Goal: Information Seeking & Learning: Learn about a topic

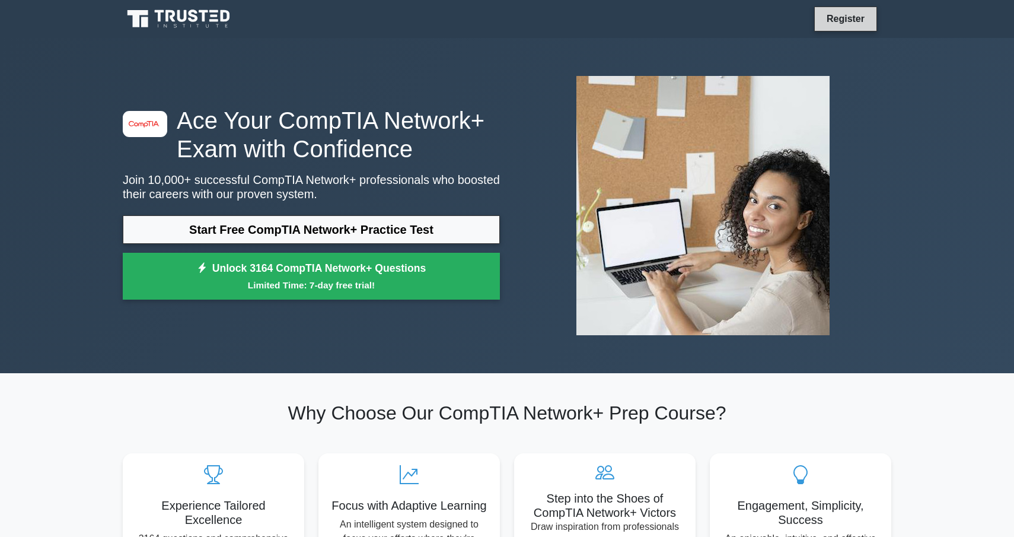
click at [839, 23] on link "Register" at bounding box center [846, 18] width 52 height 15
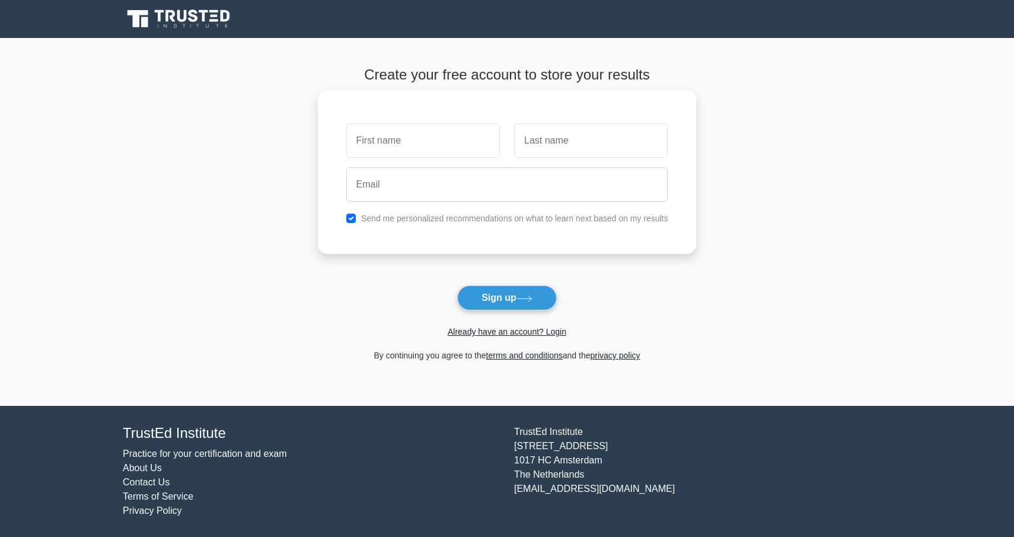
click at [408, 149] on input "text" at bounding box center [423, 140] width 154 height 34
type input "[PERSON_NAME]"
click at [570, 155] on input "text" at bounding box center [591, 140] width 154 height 34
type input "Heaton"
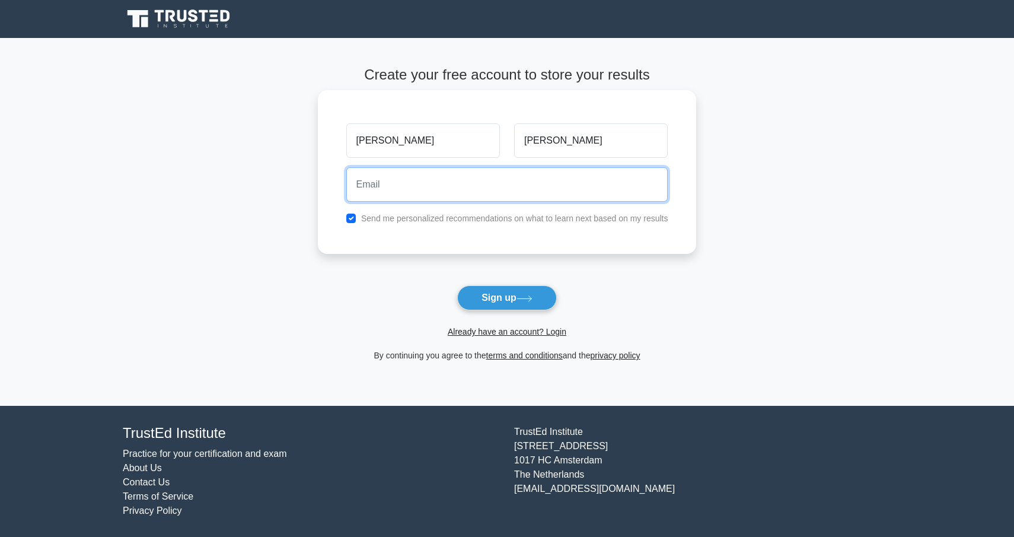
click at [516, 195] on input "email" at bounding box center [507, 184] width 322 height 34
type input "rhadrian99@gmail.com"
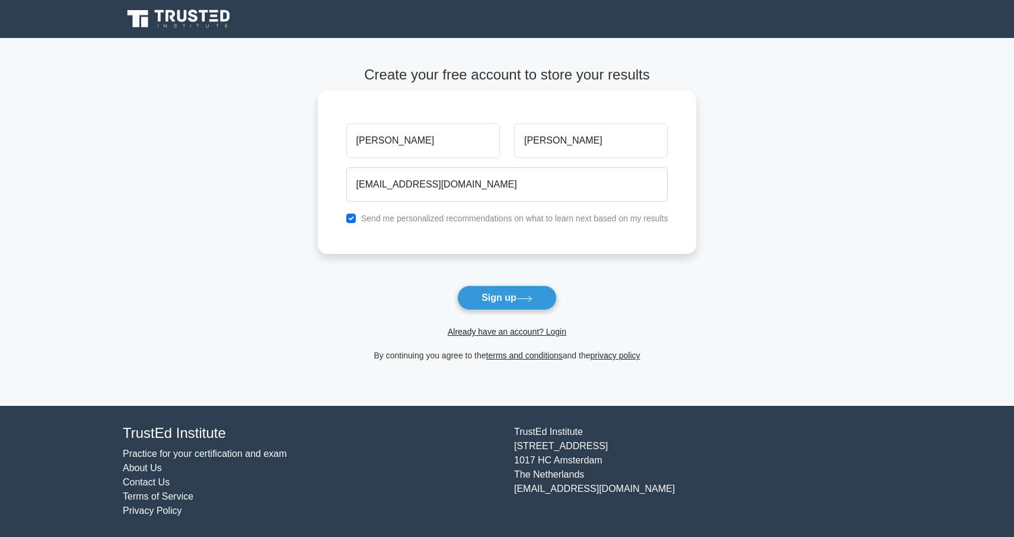
click at [529, 218] on label "Send me personalized recommendations on what to learn next based on my results" at bounding box center [514, 217] width 307 height 9
click at [347, 222] on input "checkbox" at bounding box center [350, 217] width 9 height 9
checkbox input "false"
click at [495, 298] on button "Sign up" at bounding box center [507, 297] width 100 height 25
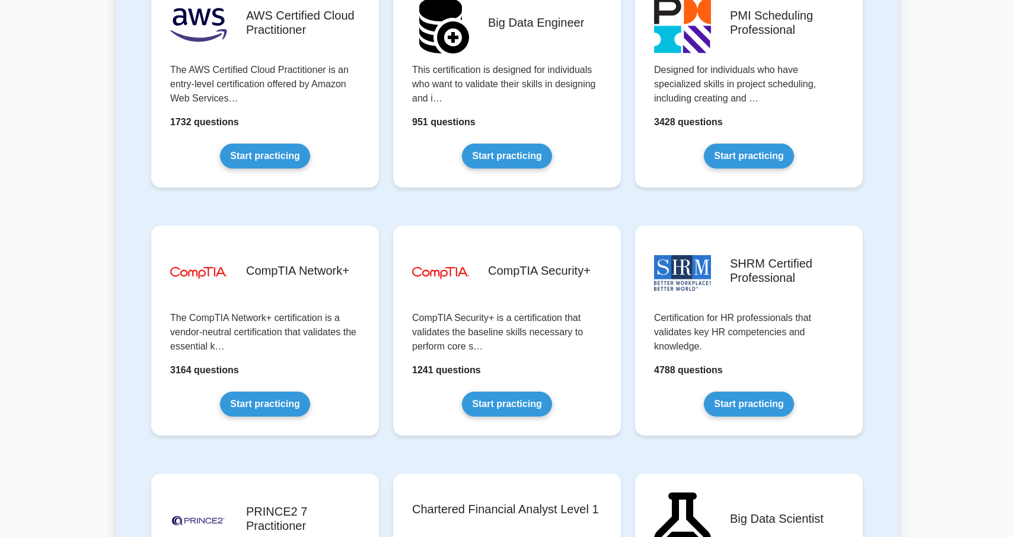
scroll to position [2090, 0]
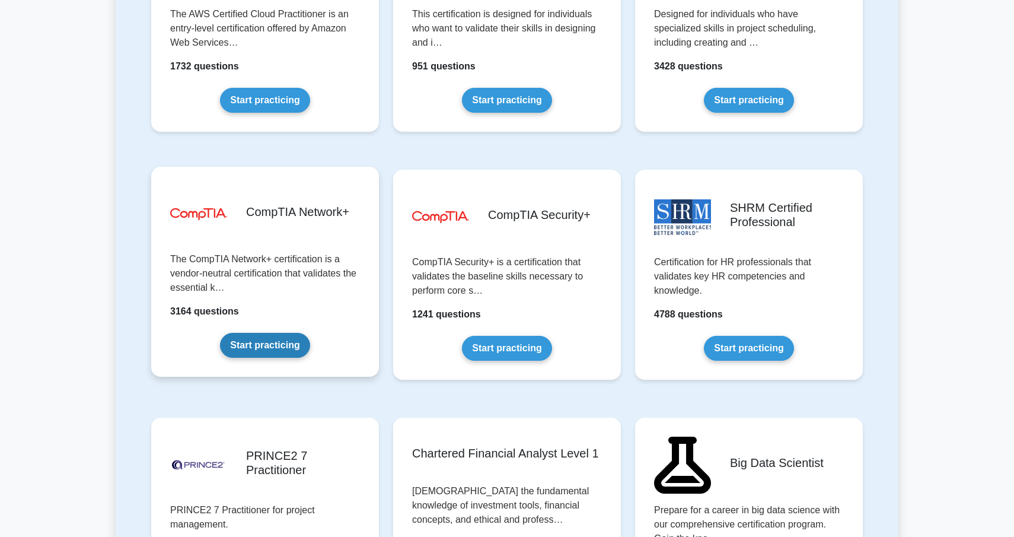
click at [287, 333] on link "Start practicing" at bounding box center [265, 345] width 90 height 25
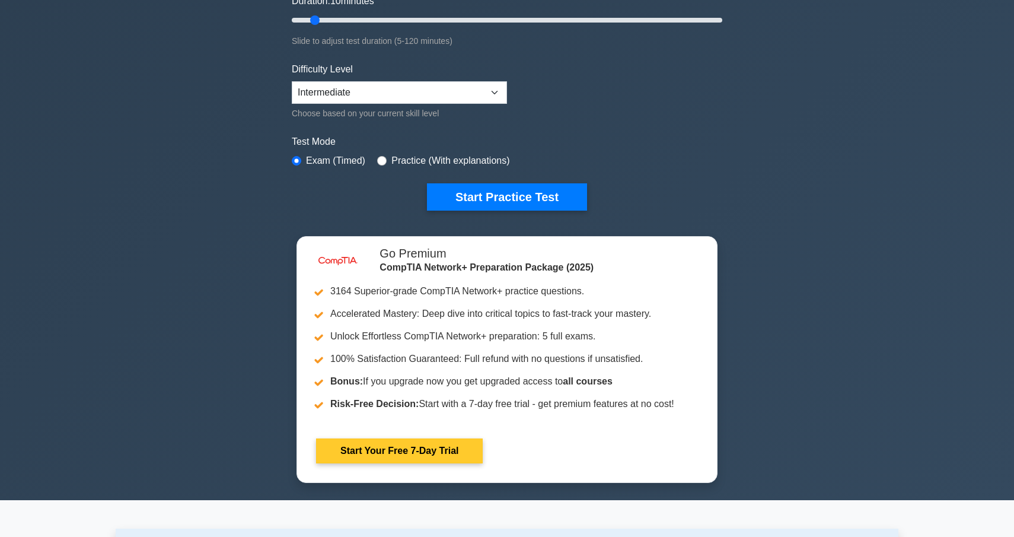
scroll to position [107, 0]
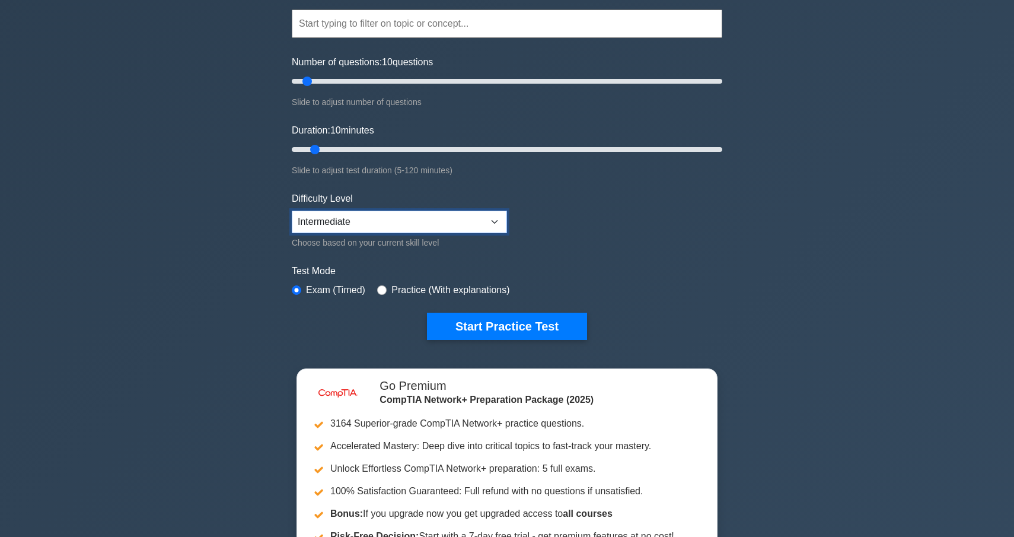
click at [468, 216] on select "Beginner Intermediate Expert" at bounding box center [399, 222] width 215 height 23
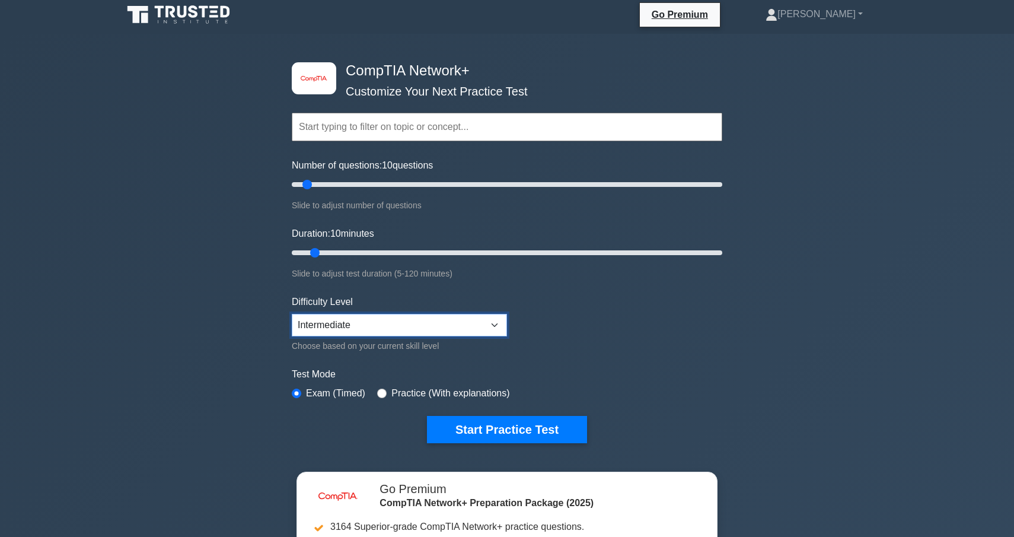
scroll to position [0, 0]
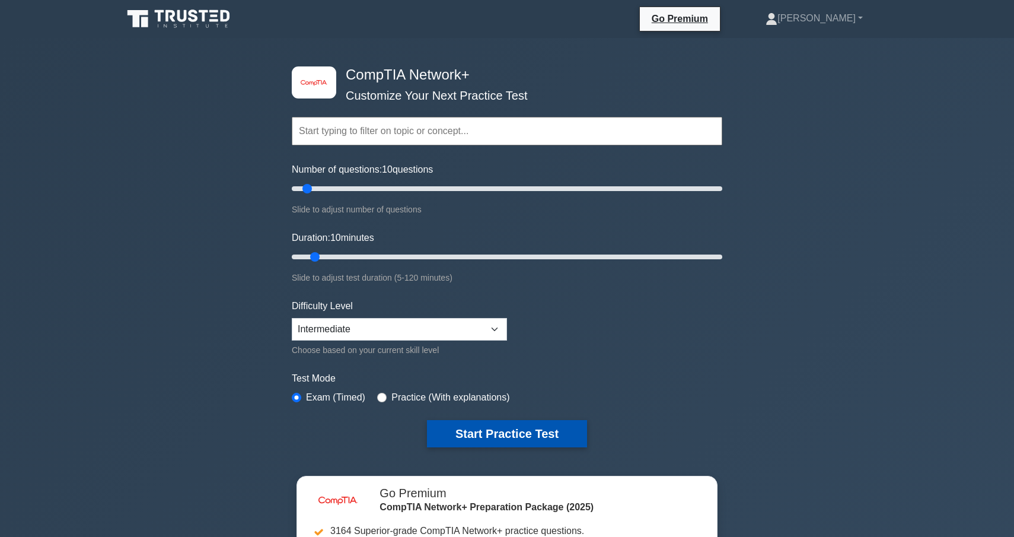
click at [521, 439] on button "Start Practice Test" at bounding box center [507, 433] width 160 height 27
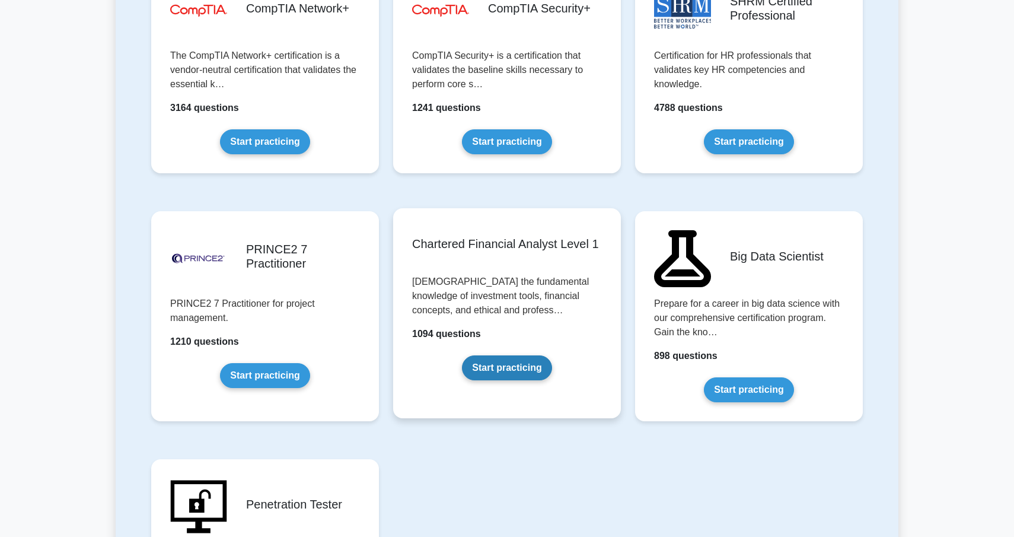
scroll to position [2326, 0]
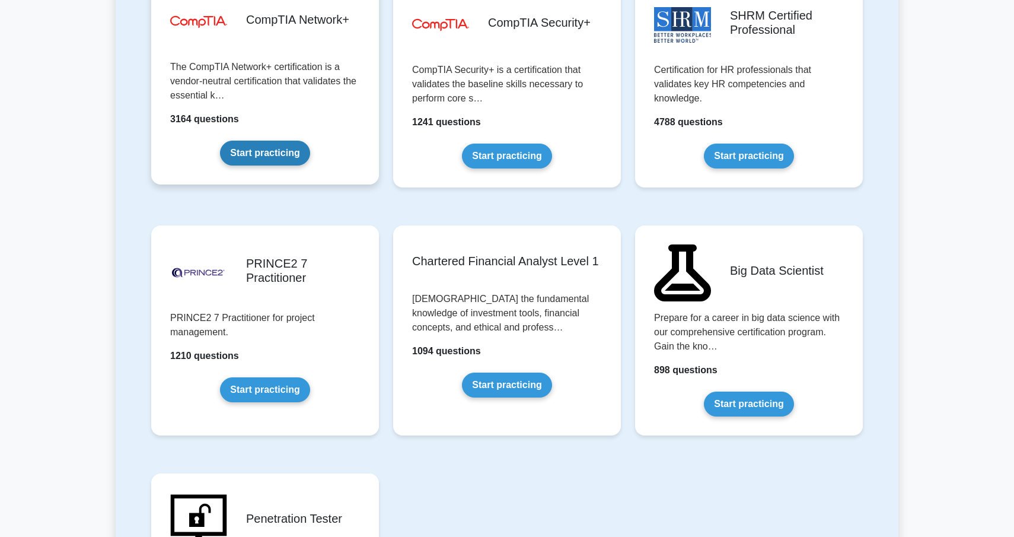
click at [291, 159] on link "Start practicing" at bounding box center [265, 153] width 90 height 25
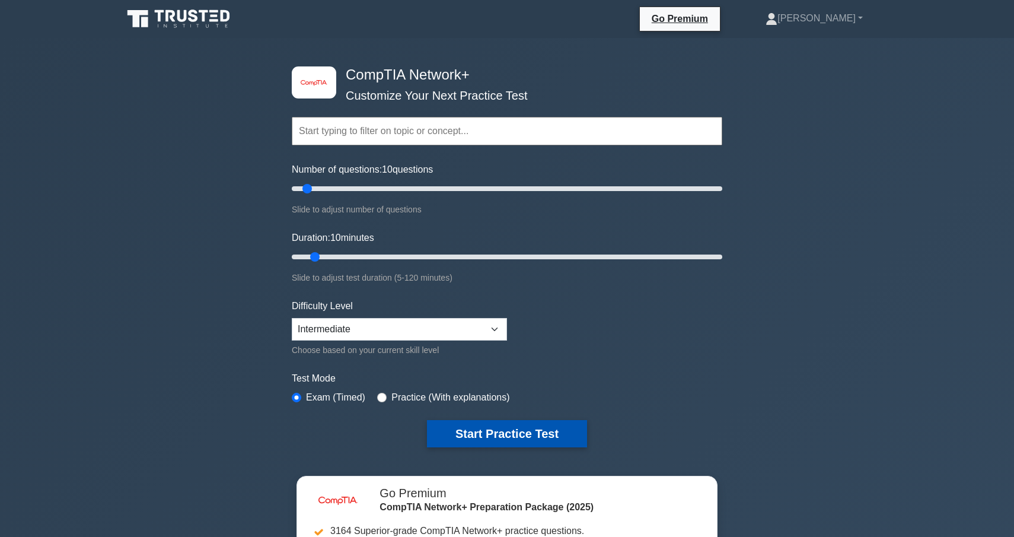
click at [486, 429] on button "Start Practice Test" at bounding box center [507, 433] width 160 height 27
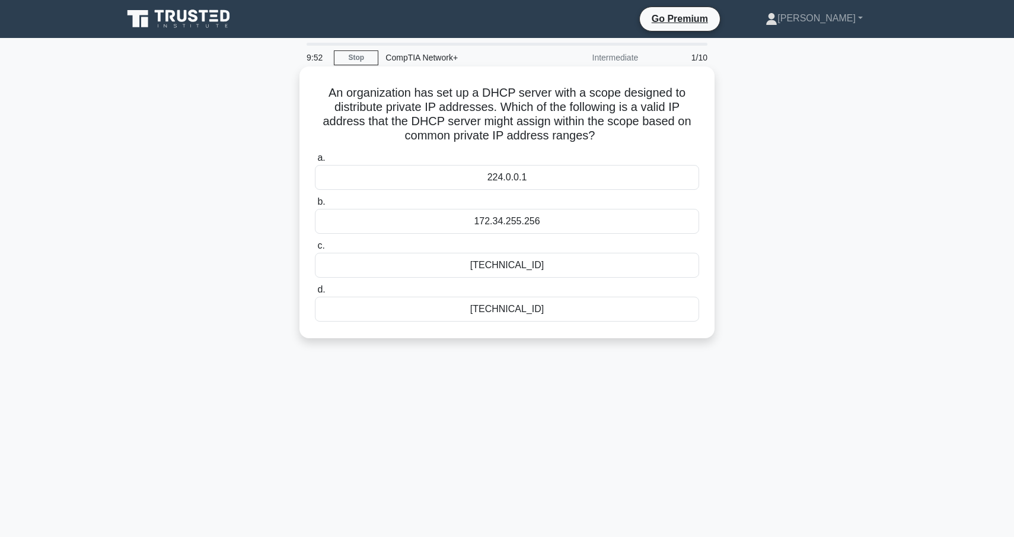
click at [512, 310] on div "192.168.45.67" at bounding box center [507, 309] width 384 height 25
click at [315, 294] on input "d. 192.168.45.67" at bounding box center [315, 290] width 0 height 8
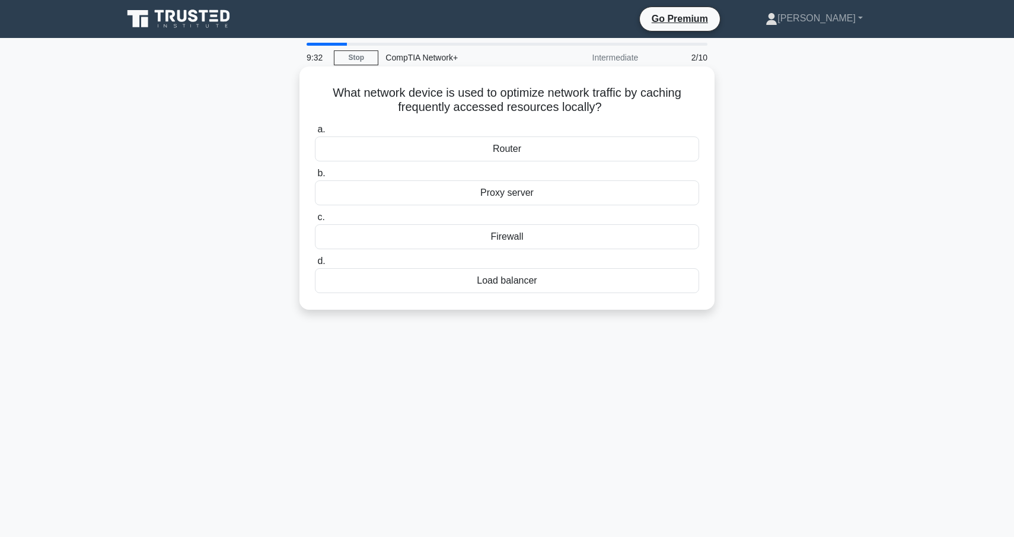
click at [528, 195] on div "Proxy server" at bounding box center [507, 192] width 384 height 25
click at [315, 177] on input "b. Proxy server" at bounding box center [315, 174] width 0 height 8
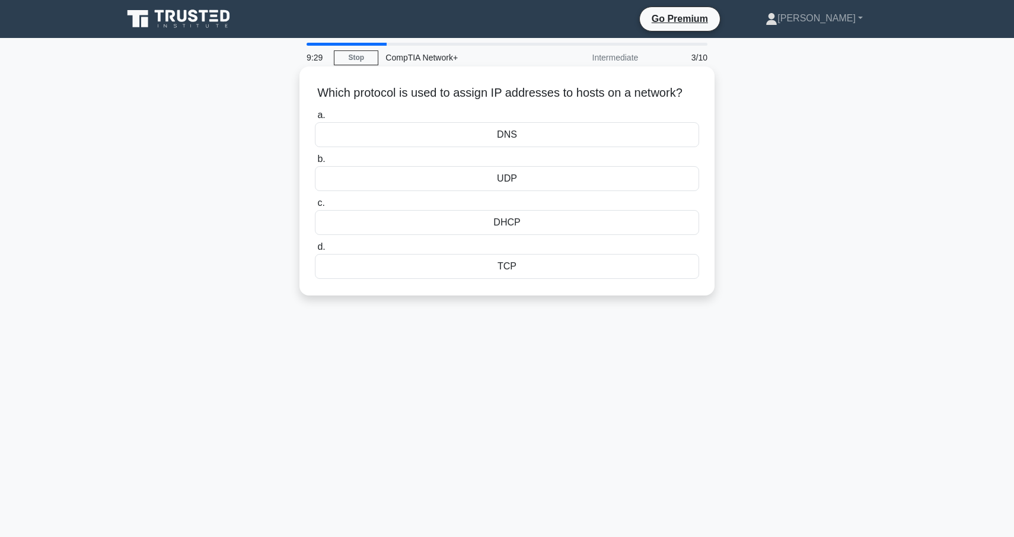
click at [526, 224] on div "DHCP" at bounding box center [507, 222] width 384 height 25
click at [315, 207] on input "c. DHCP" at bounding box center [315, 203] width 0 height 8
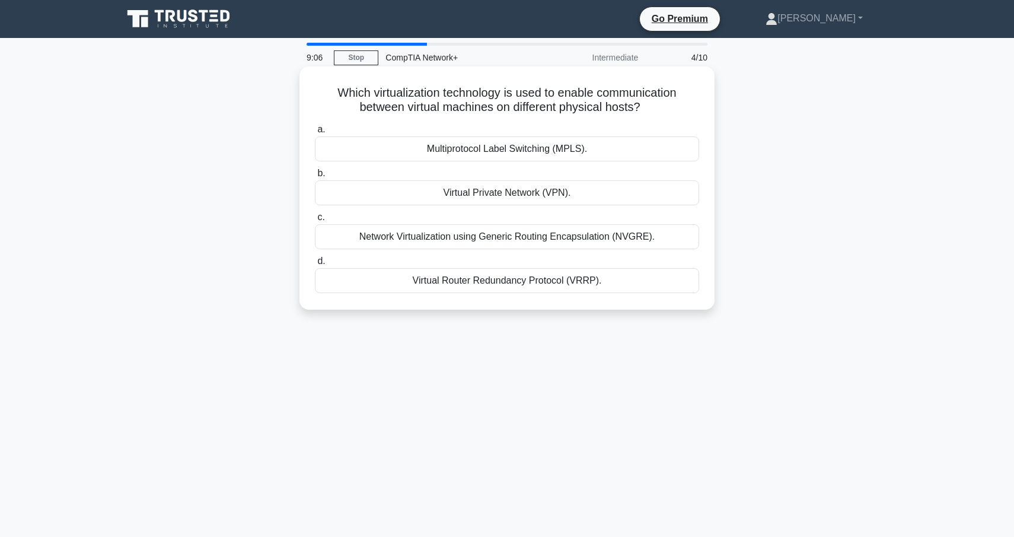
click at [560, 196] on div "Virtual Private Network (VPN)." at bounding box center [507, 192] width 384 height 25
click at [315, 177] on input "b. Virtual Private Network (VPN)." at bounding box center [315, 174] width 0 height 8
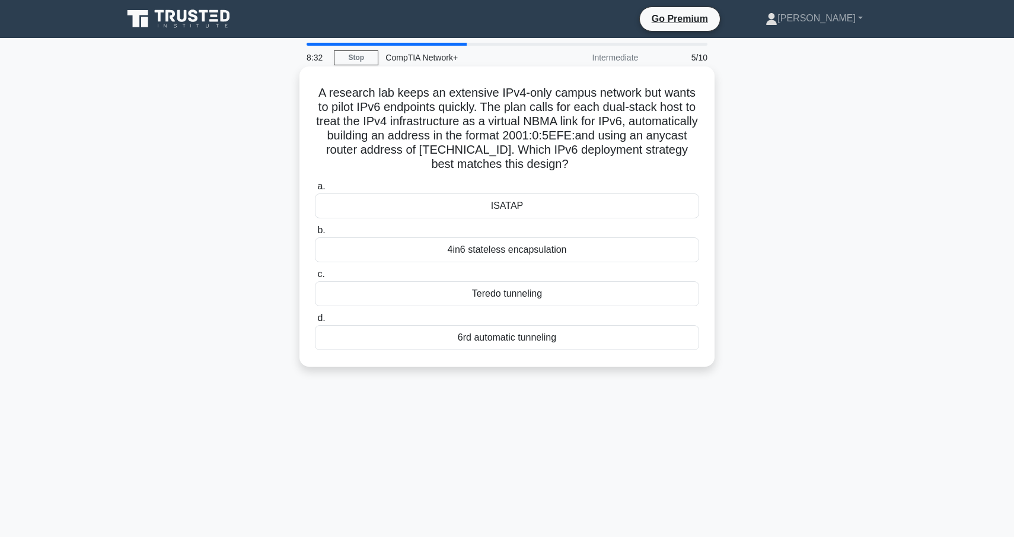
click at [525, 251] on div "4in6 stateless encapsulation" at bounding box center [507, 249] width 384 height 25
click at [315, 234] on input "b. 4in6 stateless encapsulation" at bounding box center [315, 231] width 0 height 8
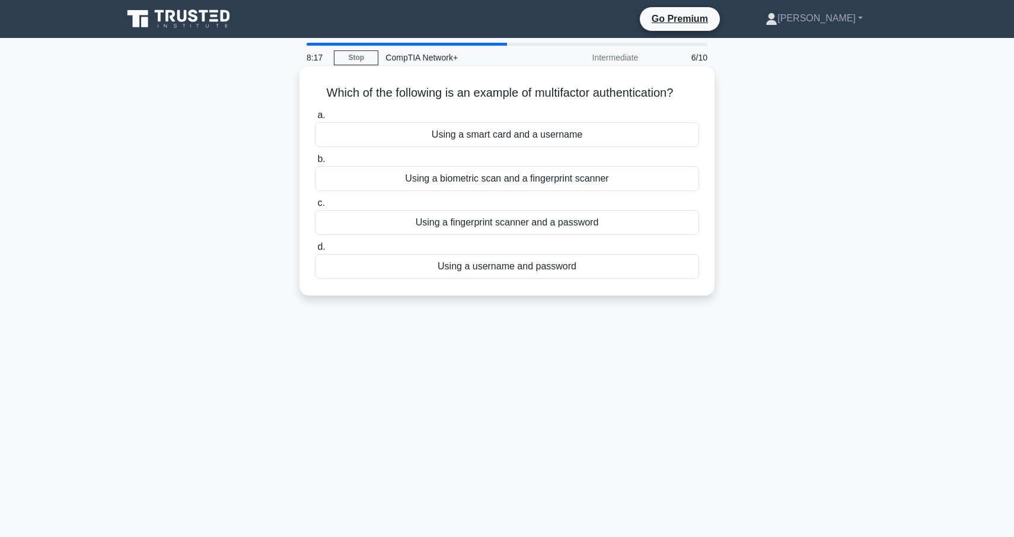
click at [534, 224] on div "Using a fingerprint scanner and a password" at bounding box center [507, 222] width 384 height 25
click at [315, 207] on input "c. Using a fingerprint scanner and a password" at bounding box center [315, 203] width 0 height 8
click at [543, 226] on div "To forward packets between networks" at bounding box center [507, 222] width 384 height 25
click at [315, 207] on input "c. To forward packets between networks" at bounding box center [315, 203] width 0 height 8
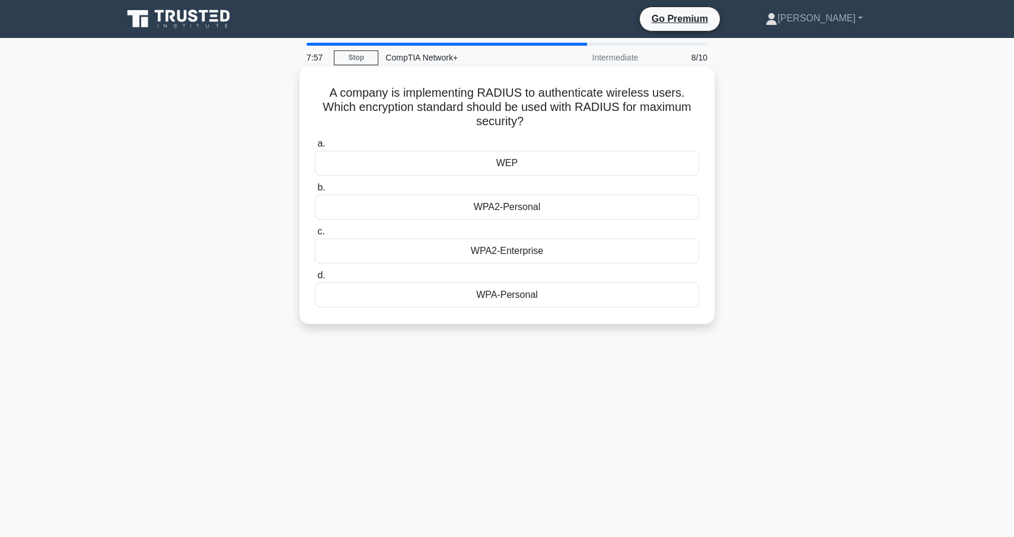
click at [546, 253] on div "WPA2-Enterprise" at bounding box center [507, 250] width 384 height 25
click at [315, 235] on input "c. WPA2-Enterprise" at bounding box center [315, 232] width 0 height 8
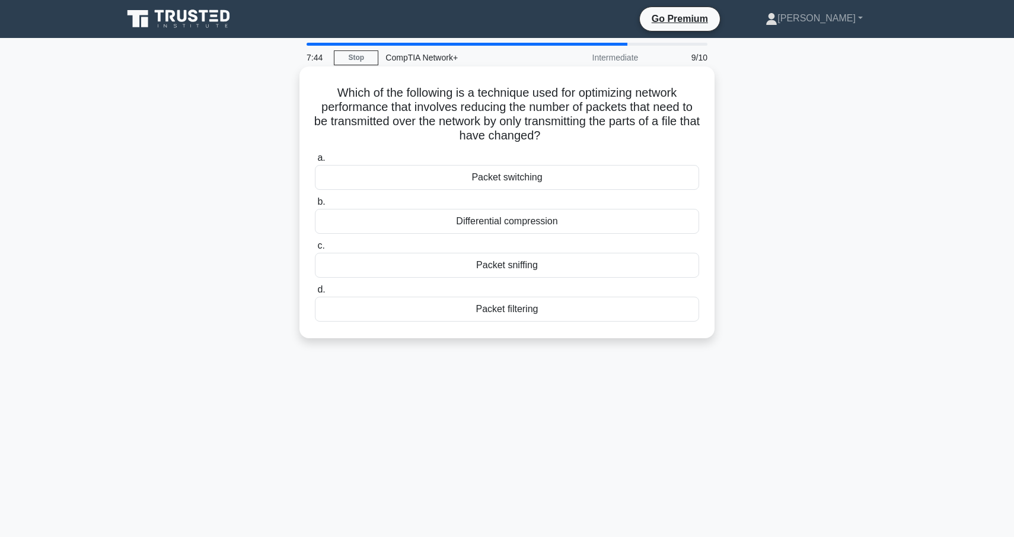
click at [525, 228] on div "Differential compression" at bounding box center [507, 221] width 384 height 25
click at [315, 206] on input "b. Differential compression" at bounding box center [315, 202] width 0 height 8
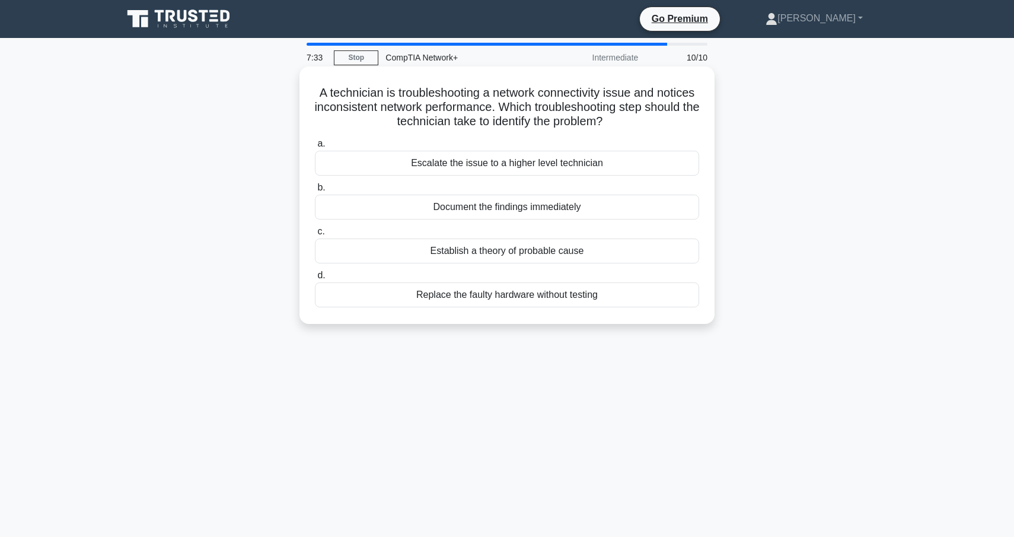
click at [538, 250] on div "Establish a theory of probable cause" at bounding box center [507, 250] width 384 height 25
click at [315, 235] on input "c. Establish a theory of probable cause" at bounding box center [315, 232] width 0 height 8
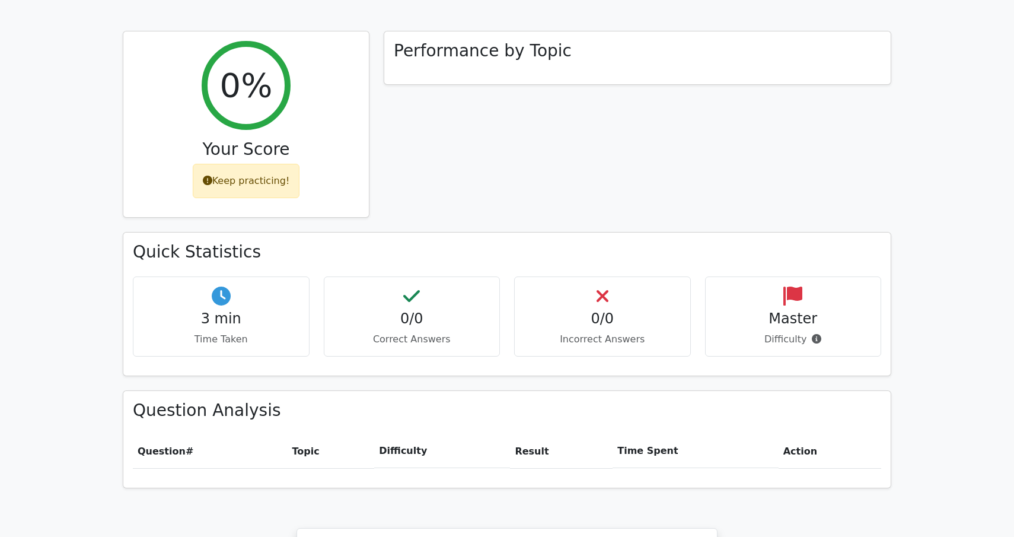
scroll to position [444, 0]
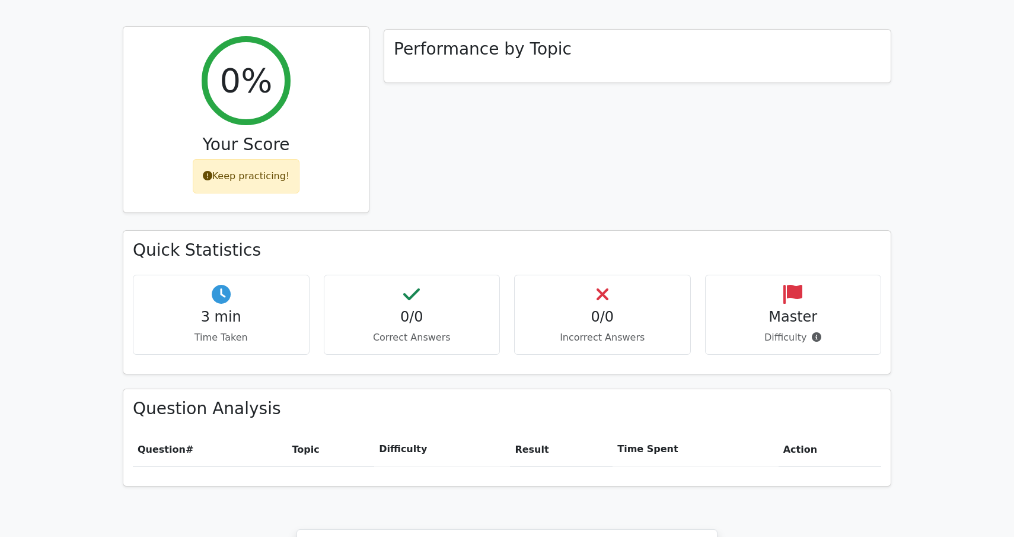
click at [234, 159] on div "Keep practicing!" at bounding box center [246, 176] width 107 height 34
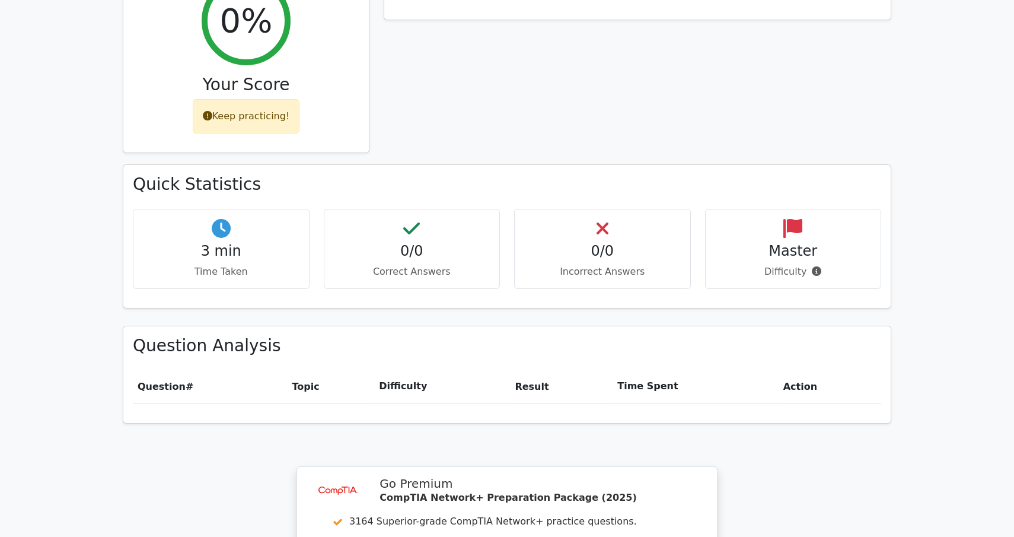
scroll to position [500, 0]
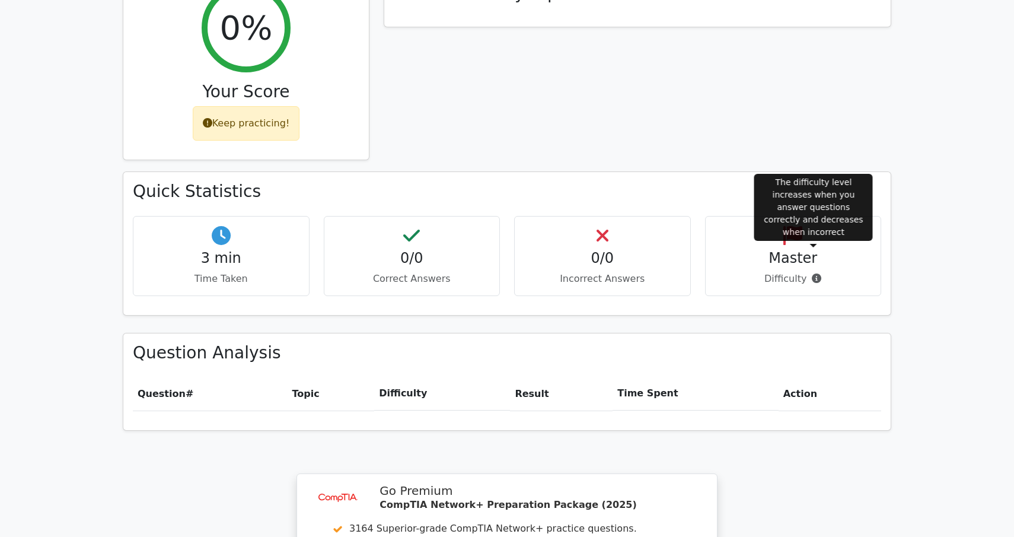
click at [814, 273] on icon at bounding box center [816, 277] width 9 height 9
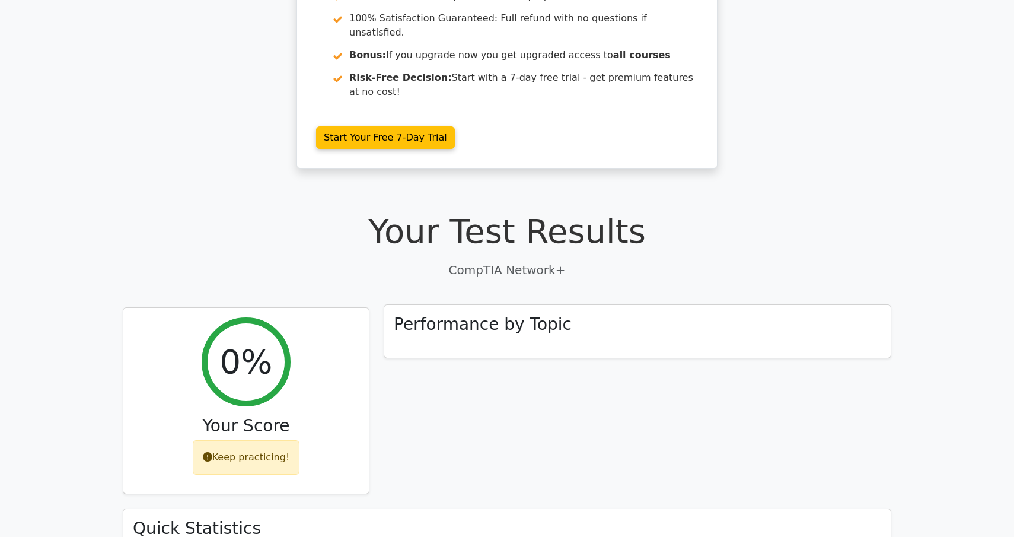
scroll to position [0, 0]
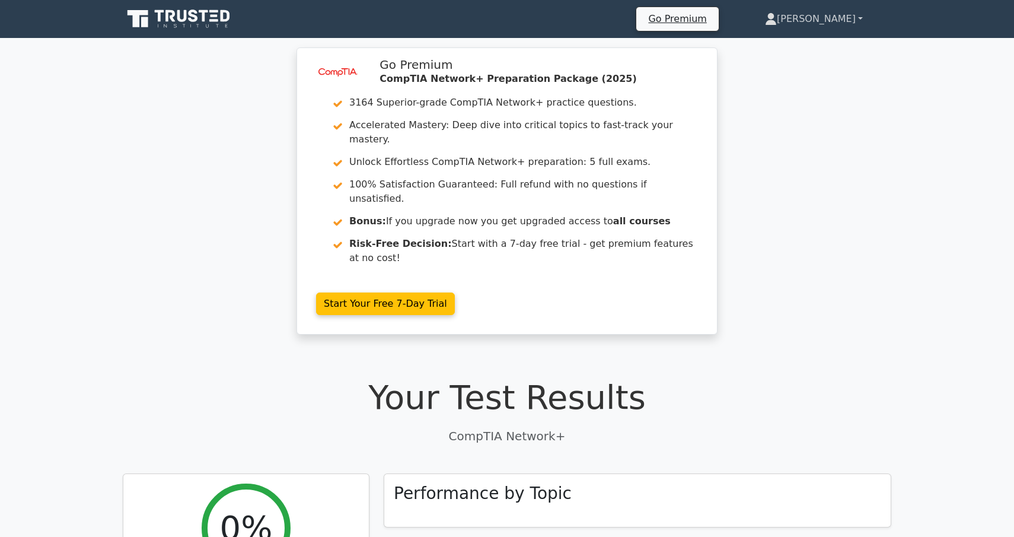
click at [856, 24] on link "[PERSON_NAME]" at bounding box center [814, 19] width 155 height 24
click at [798, 144] on div "image/svg+xml Go Premium CompTIA Network+ Preparation Package (2025) 3164 Super…" at bounding box center [507, 197] width 1014 height 301
click at [190, 20] on icon at bounding box center [193, 15] width 9 height 12
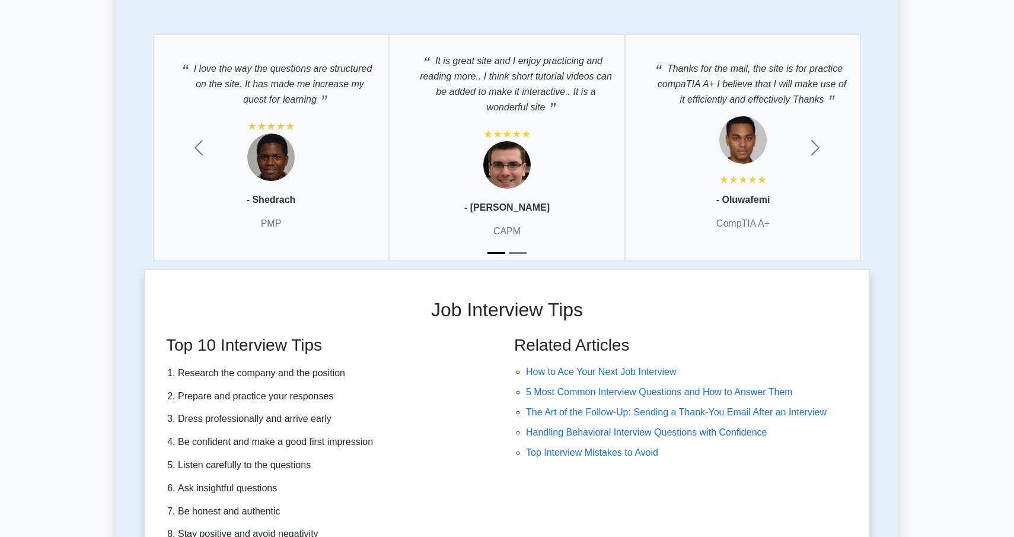
scroll to position [2999, 0]
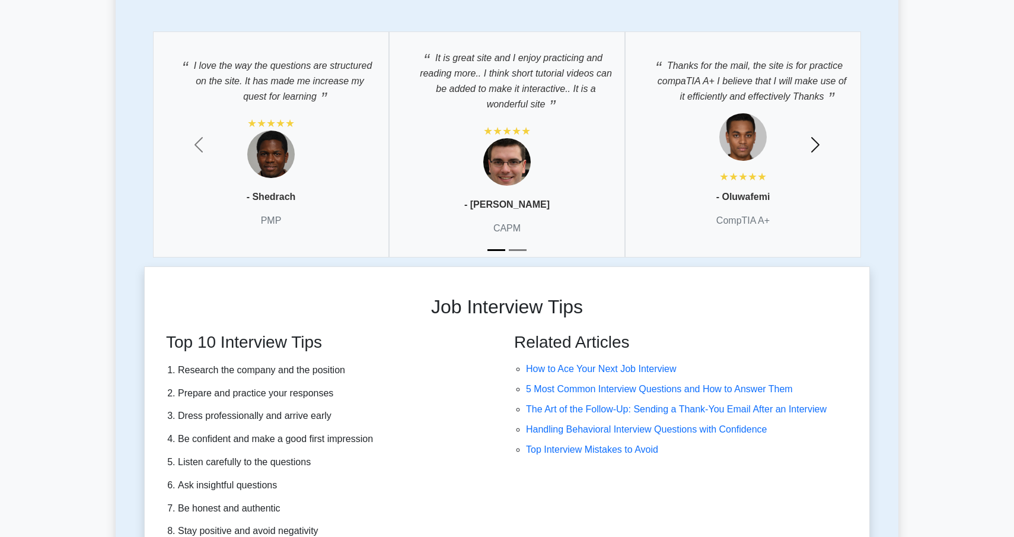
click at [819, 141] on span "button" at bounding box center [815, 144] width 19 height 19
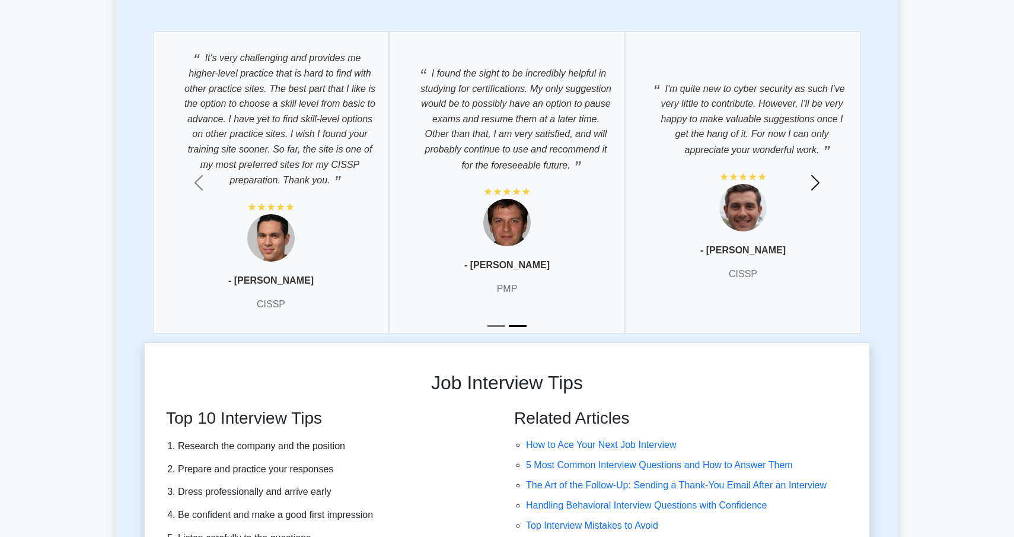
click at [819, 141] on button "Next" at bounding box center [815, 182] width 109 height 319
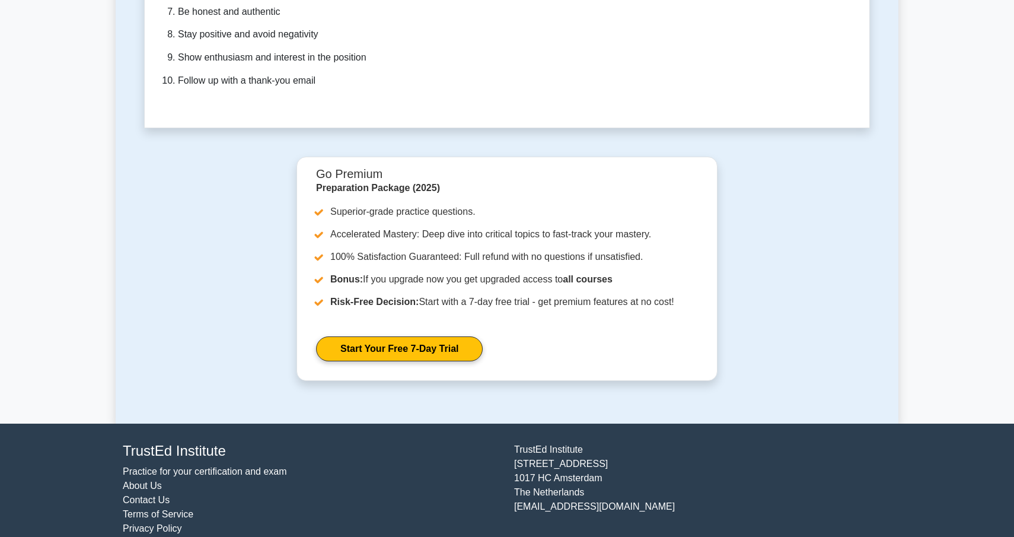
scroll to position [3512, 0]
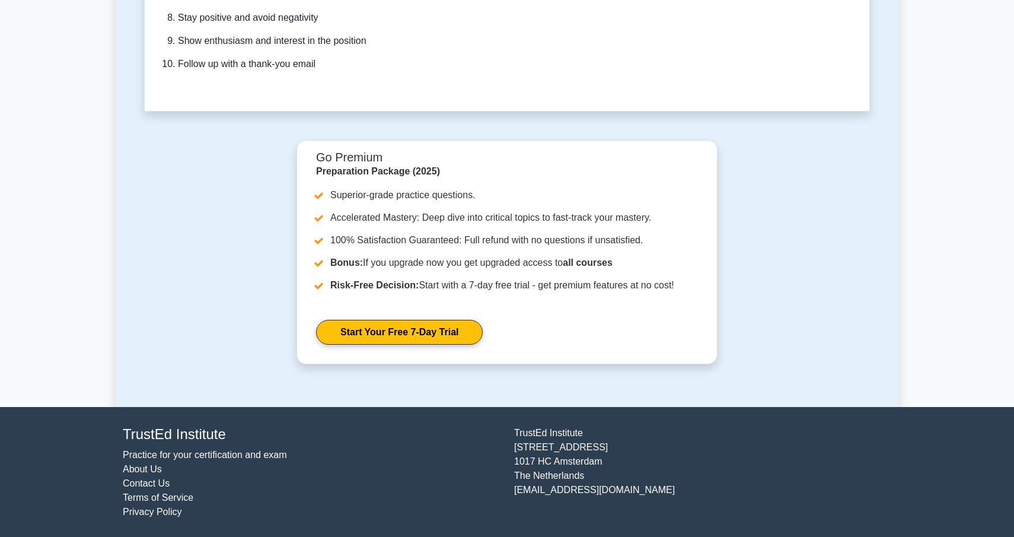
click at [146, 467] on link "About Us" at bounding box center [142, 469] width 39 height 10
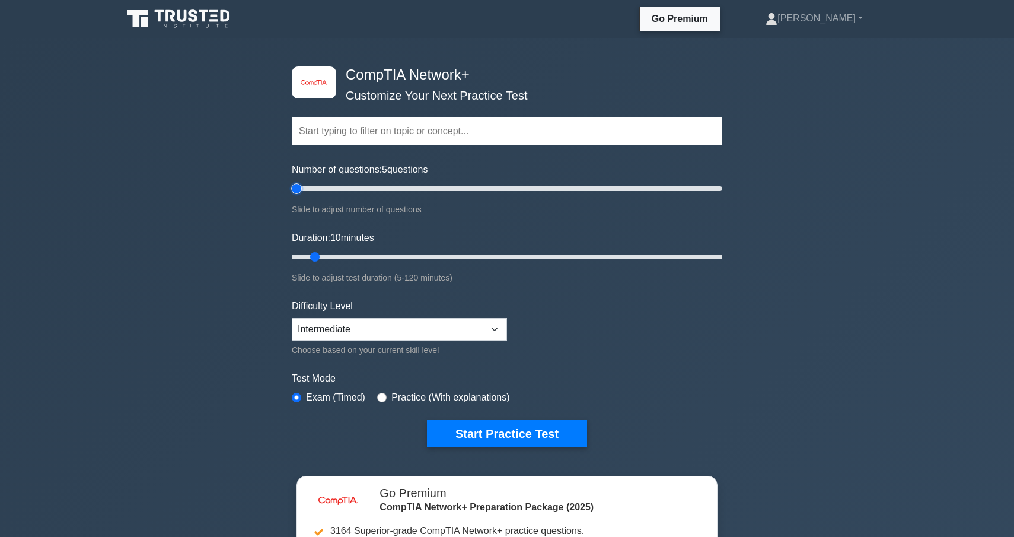
drag, startPoint x: 310, startPoint y: 184, endPoint x: 300, endPoint y: 184, distance: 10.1
type input "5"
click at [300, 184] on input "Number of questions: 5 questions" at bounding box center [507, 188] width 431 height 14
click at [405, 341] on div "Difficulty Level Beginner Intermediate Expert Choose based on your current skil…" at bounding box center [399, 328] width 215 height 58
click at [419, 332] on select "Beginner Intermediate Expert" at bounding box center [399, 329] width 215 height 23
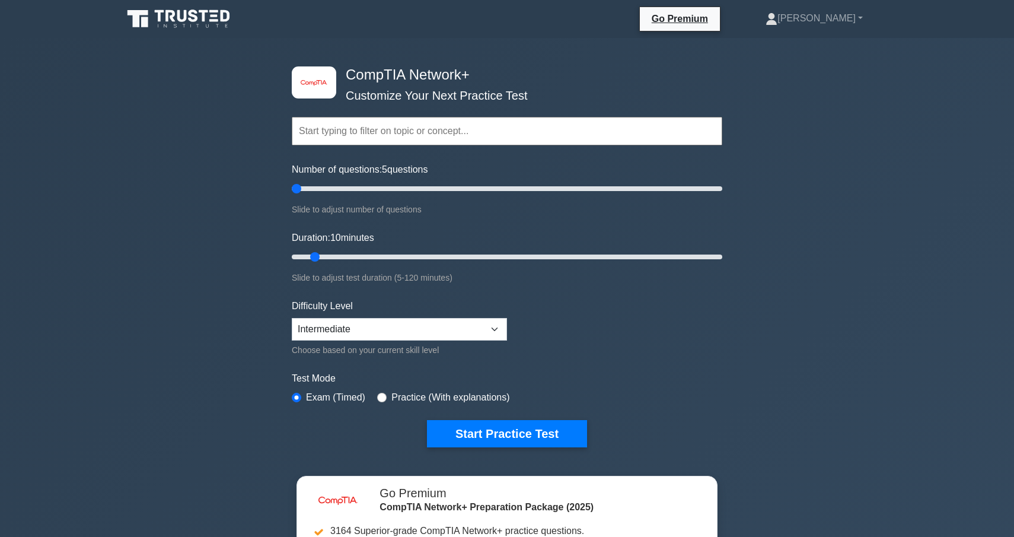
click at [398, 394] on label "Practice (With explanations)" at bounding box center [450, 397] width 118 height 14
click at [381, 393] on input "radio" at bounding box center [381, 397] width 9 height 9
radio input "true"
click at [459, 420] on button "Start Practice Test" at bounding box center [507, 433] width 160 height 27
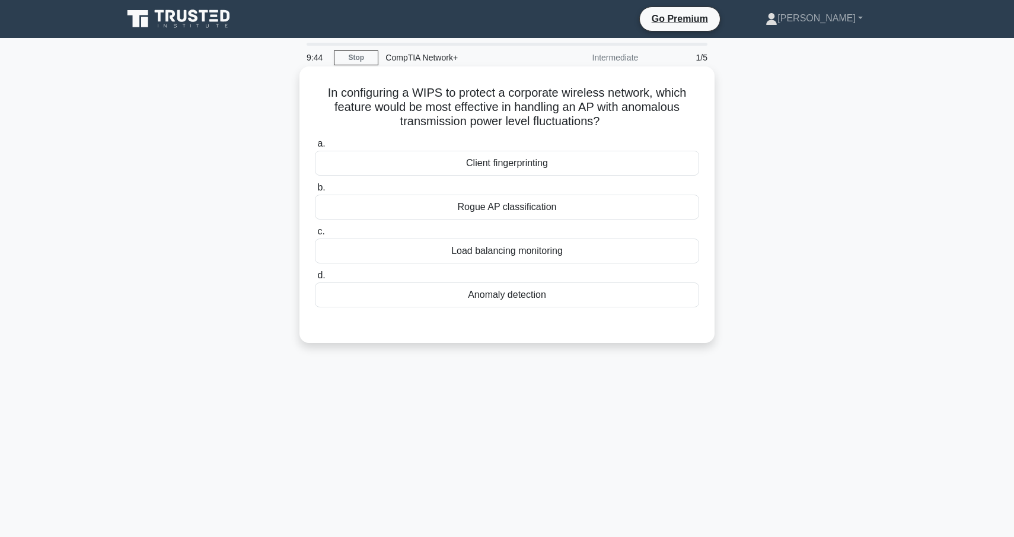
click at [531, 248] on div "Load balancing monitoring" at bounding box center [507, 250] width 384 height 25
click at [315, 235] on input "c. Load balancing monitoring" at bounding box center [315, 232] width 0 height 8
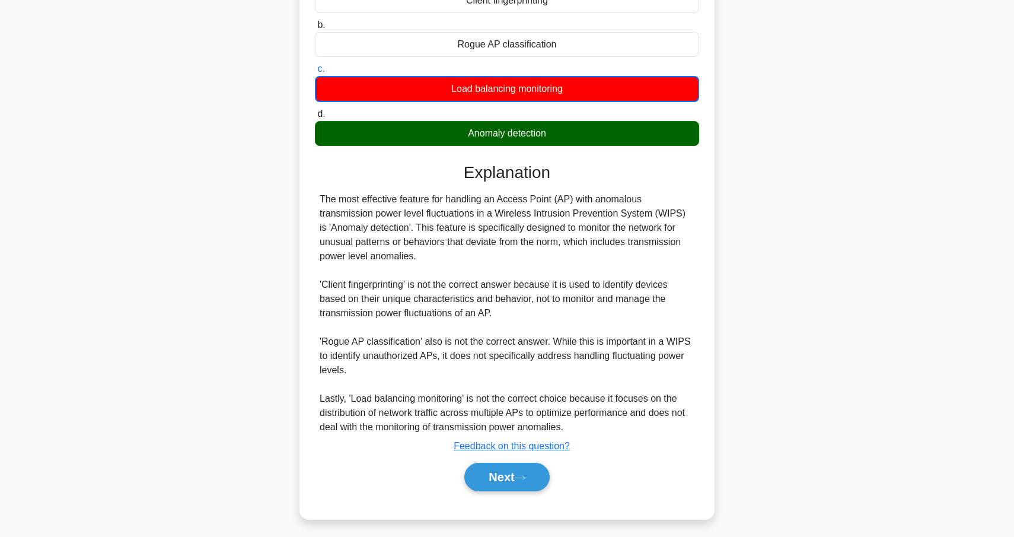
scroll to position [167, 0]
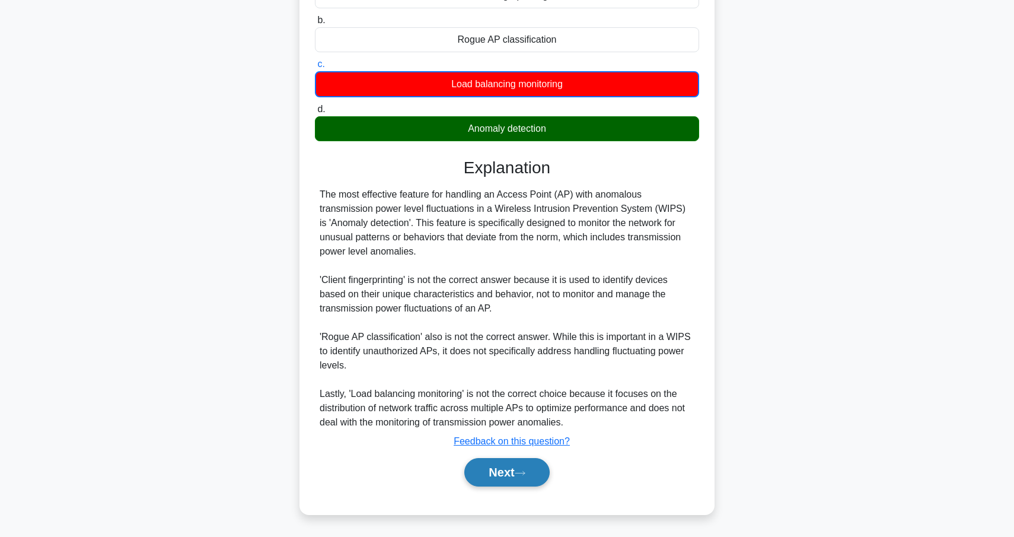
click at [515, 474] on button "Next" at bounding box center [506, 472] width 85 height 28
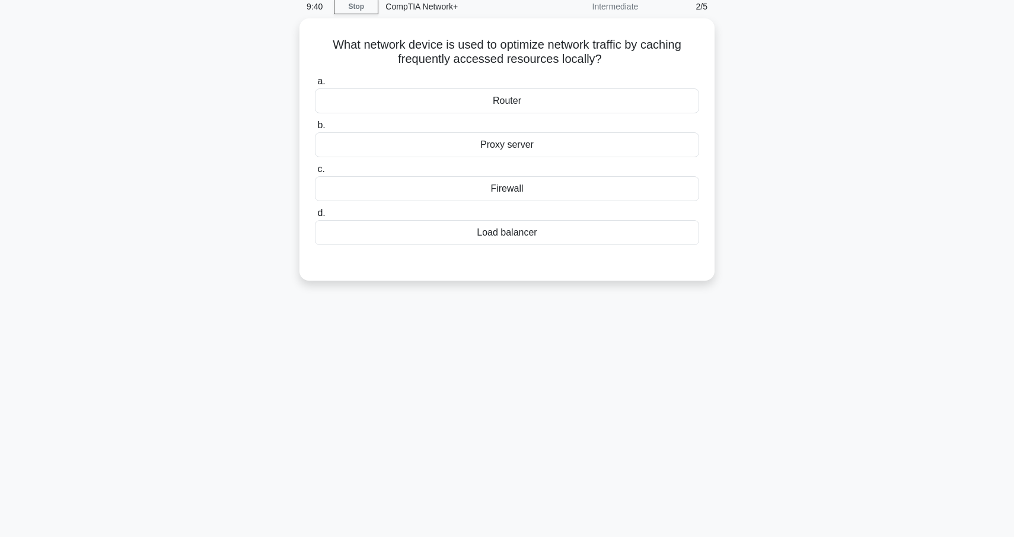
scroll to position [47, 0]
click at [529, 151] on div "Proxy server" at bounding box center [507, 145] width 384 height 25
click at [315, 130] on input "b. Proxy server" at bounding box center [315, 127] width 0 height 8
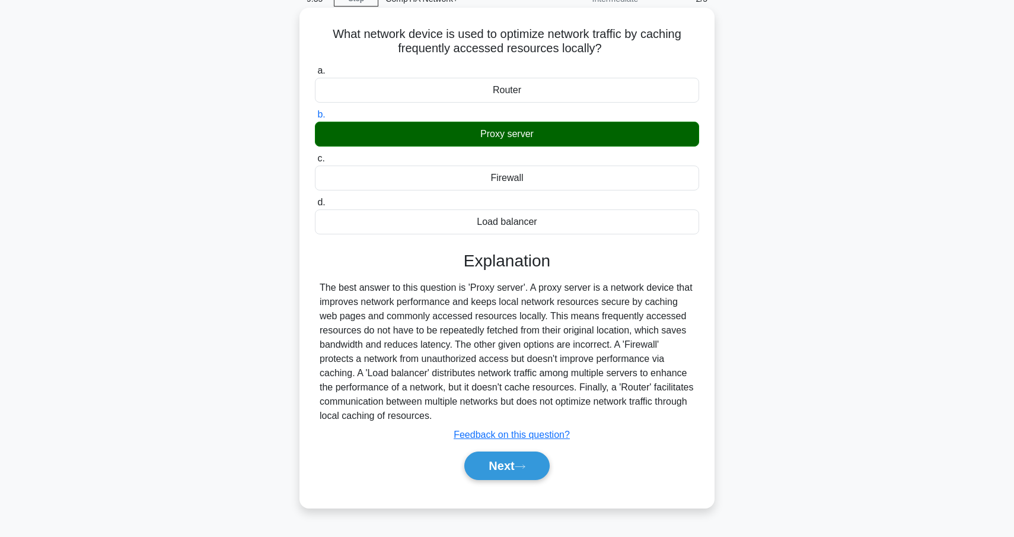
scroll to position [61, 0]
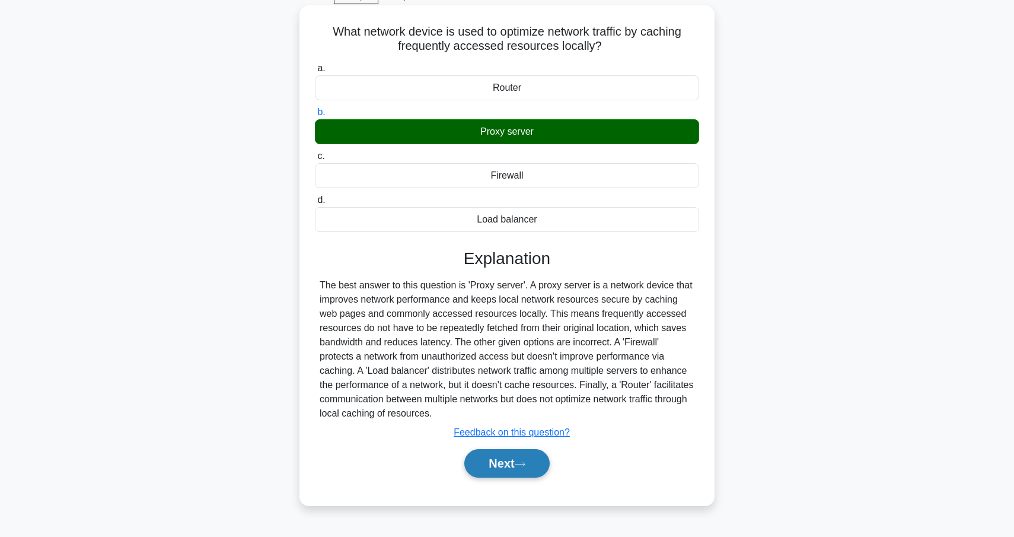
click at [534, 470] on button "Next" at bounding box center [506, 463] width 85 height 28
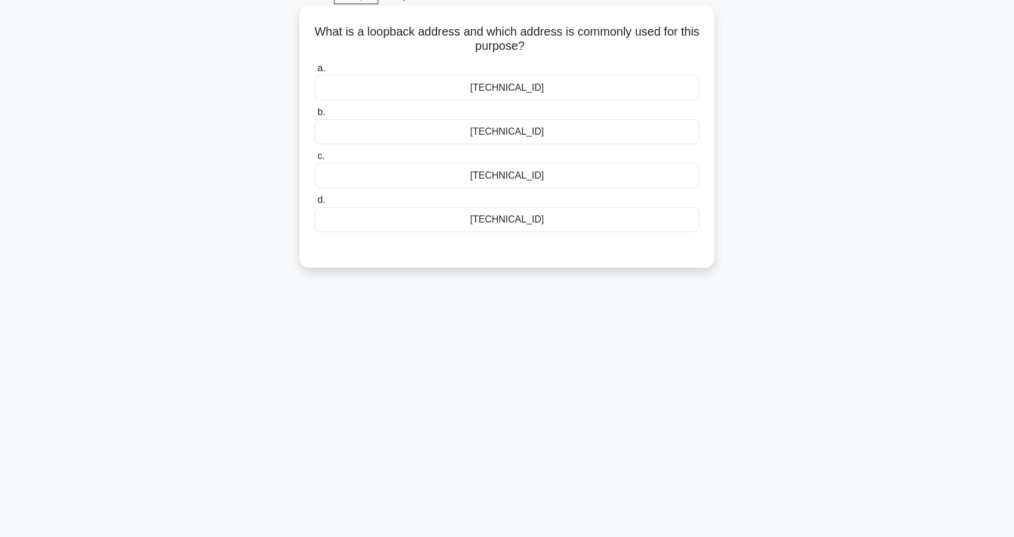
click at [532, 136] on div "[TECHNICAL_ID]" at bounding box center [507, 131] width 384 height 25
click at [315, 116] on input "b. [TECHNICAL_ID]" at bounding box center [315, 113] width 0 height 8
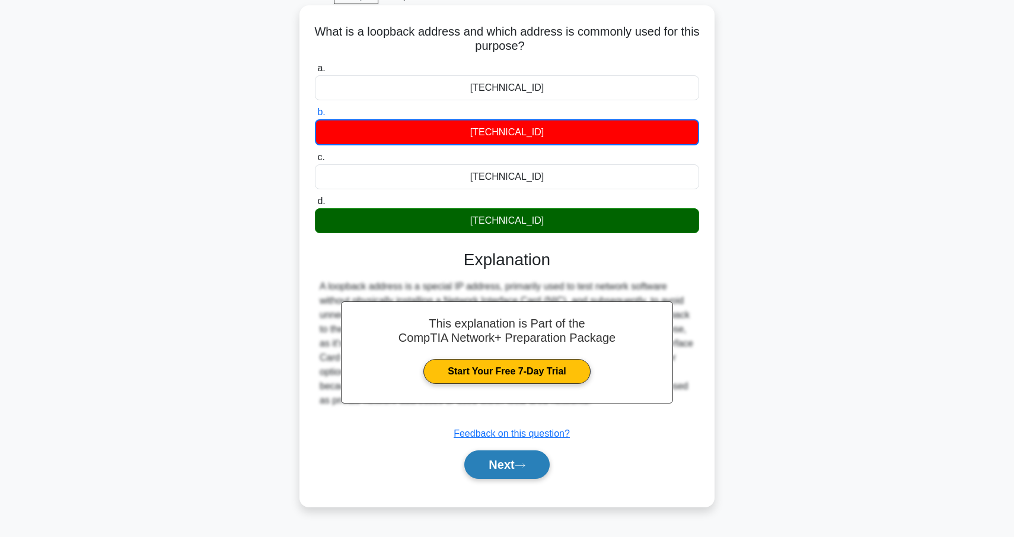
click at [505, 466] on button "Next" at bounding box center [506, 464] width 85 height 28
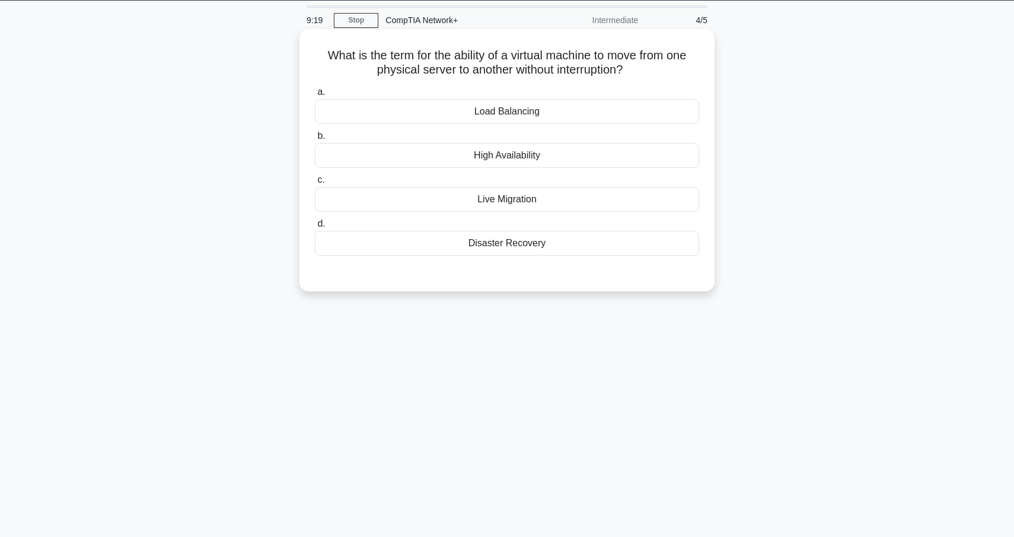
scroll to position [29, 0]
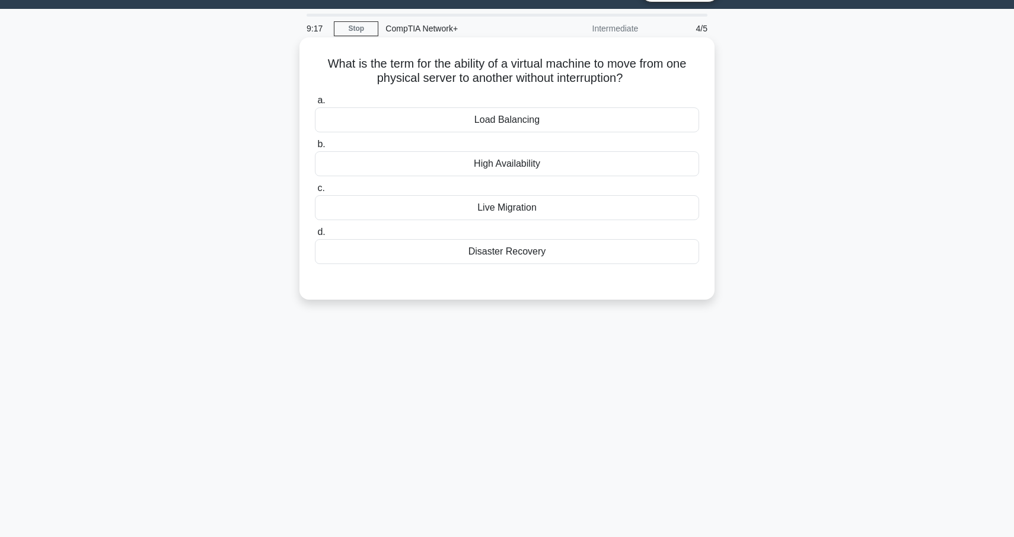
click at [535, 157] on div "High Availability" at bounding box center [507, 163] width 384 height 25
click at [315, 148] on input "b. High Availability" at bounding box center [315, 145] width 0 height 8
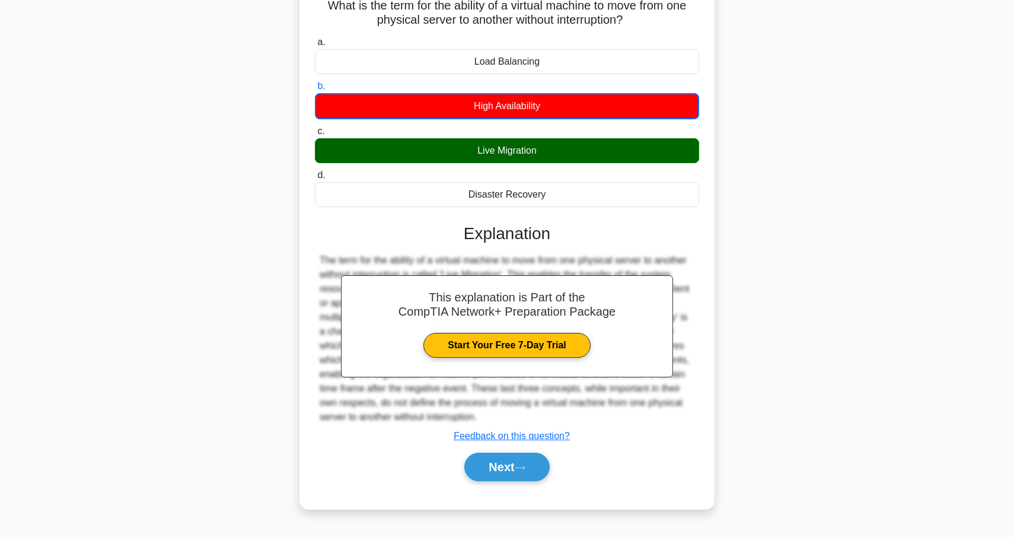
scroll to position [96, 0]
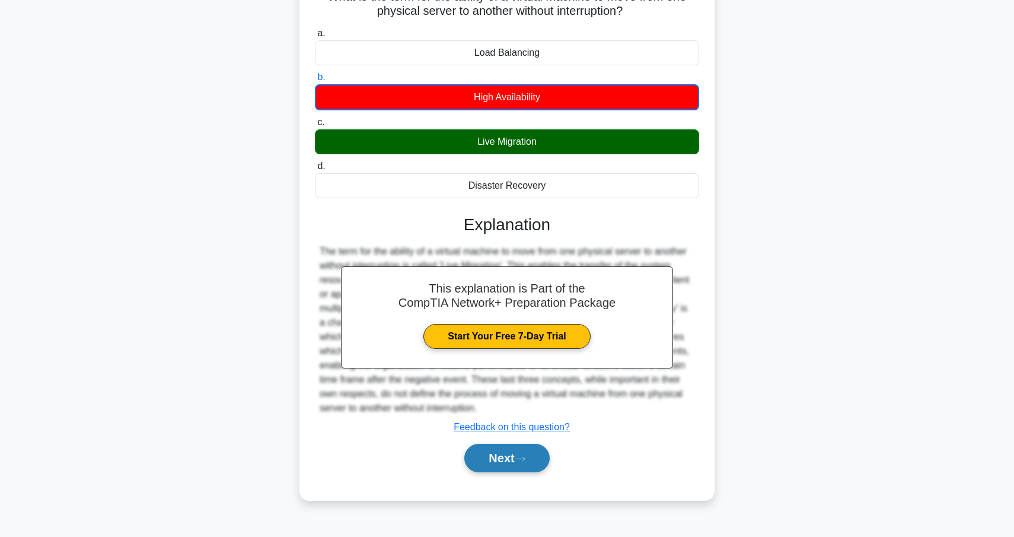
click at [518, 460] on button "Next" at bounding box center [506, 458] width 85 height 28
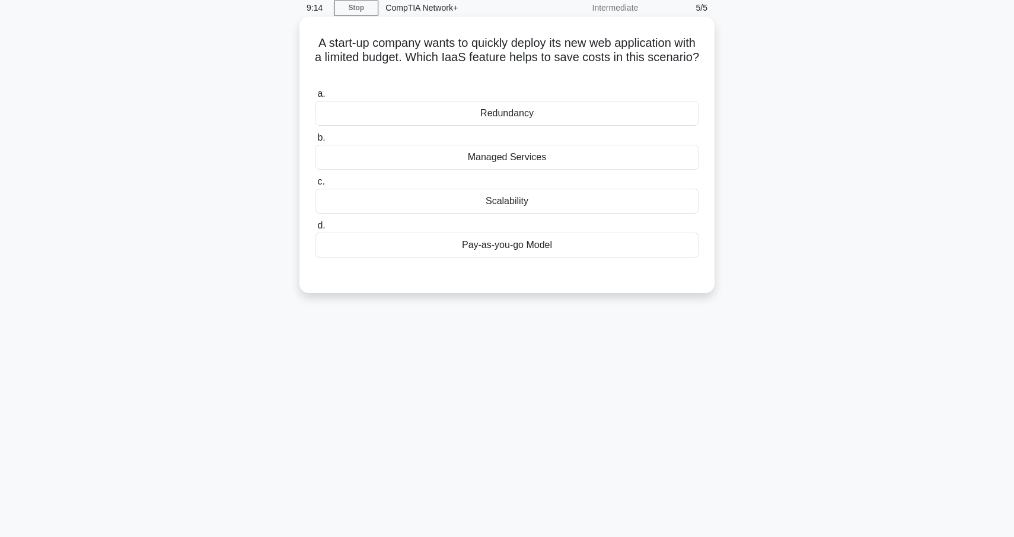
scroll to position [30, 0]
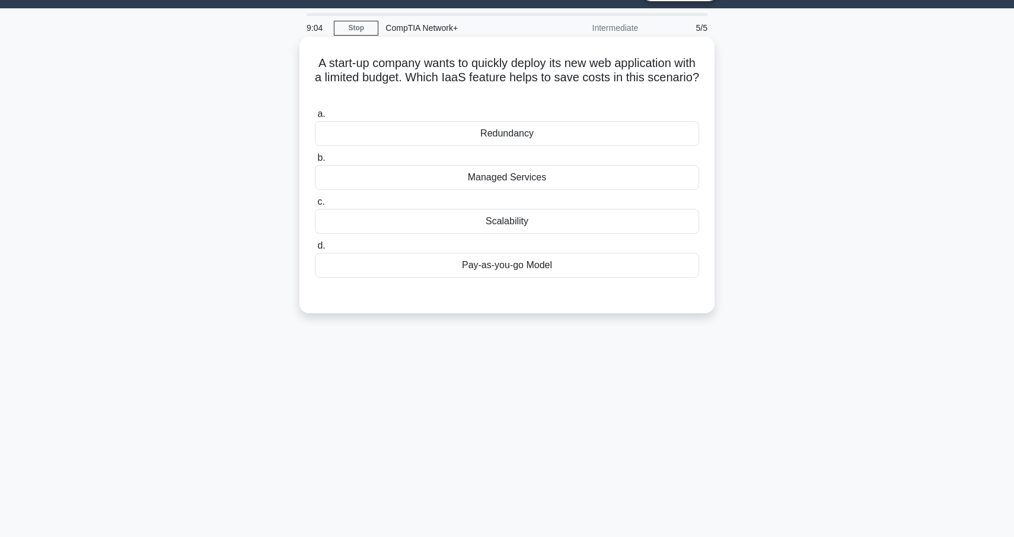
click at [497, 266] on div "Pay-as-you-go Model" at bounding box center [507, 265] width 384 height 25
click at [315, 250] on input "d. Pay-as-you-go Model" at bounding box center [315, 246] width 0 height 8
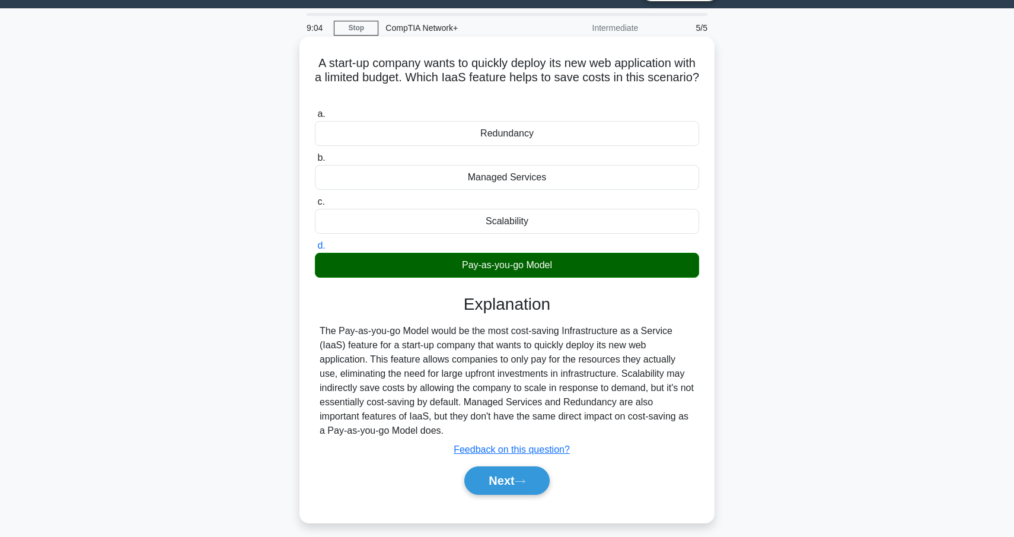
scroll to position [46, 0]
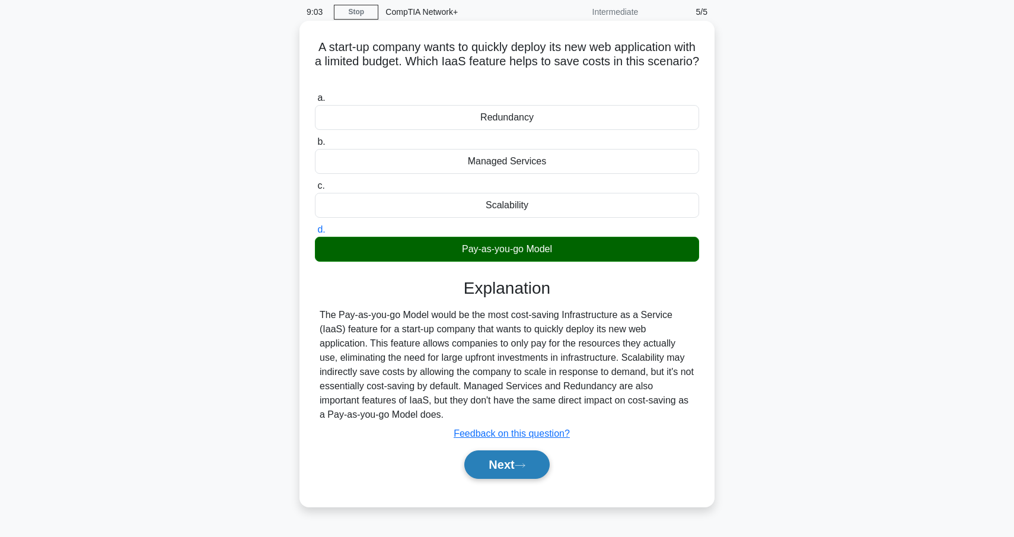
click at [491, 473] on button "Next" at bounding box center [506, 464] width 85 height 28
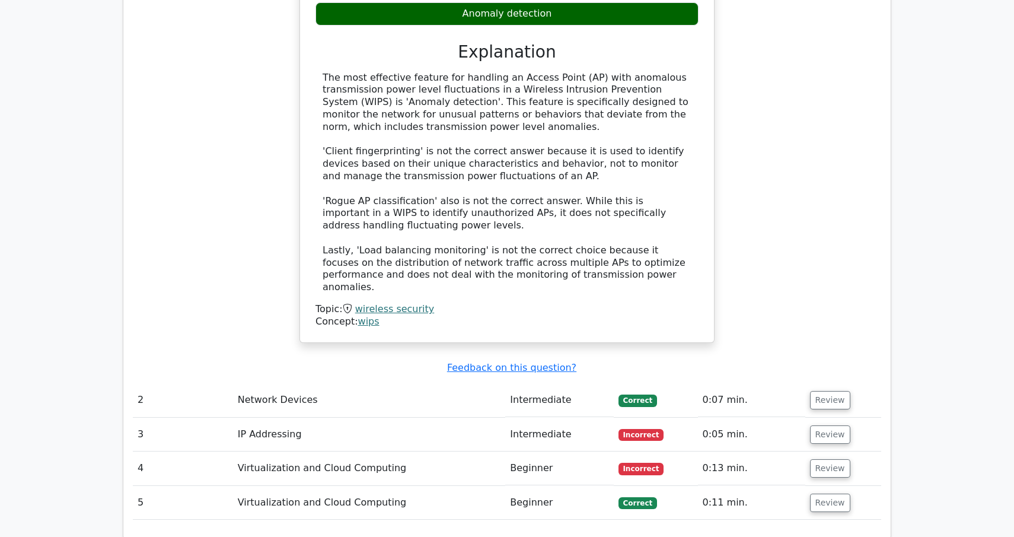
scroll to position [1142, 0]
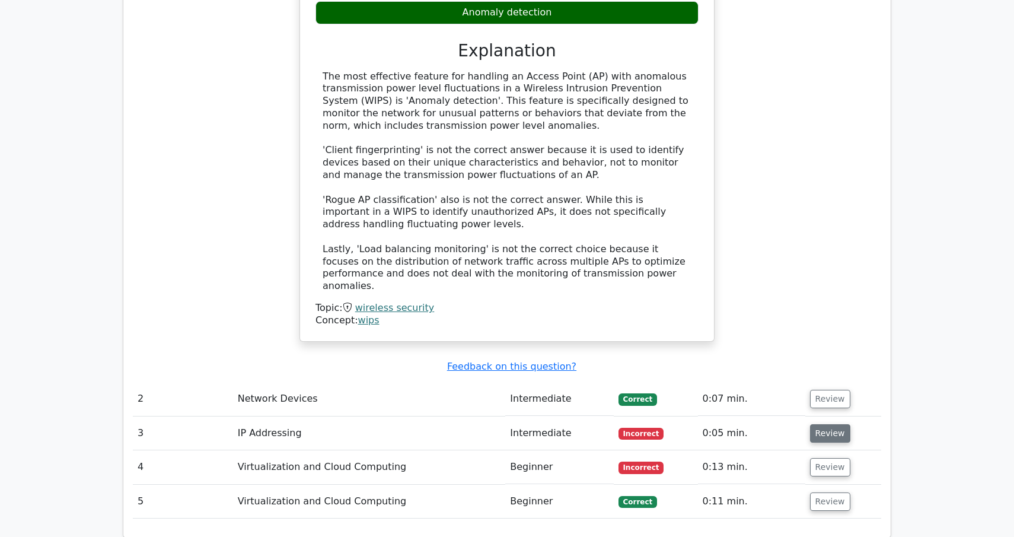
click at [811, 424] on button "Review" at bounding box center [830, 433] width 40 height 18
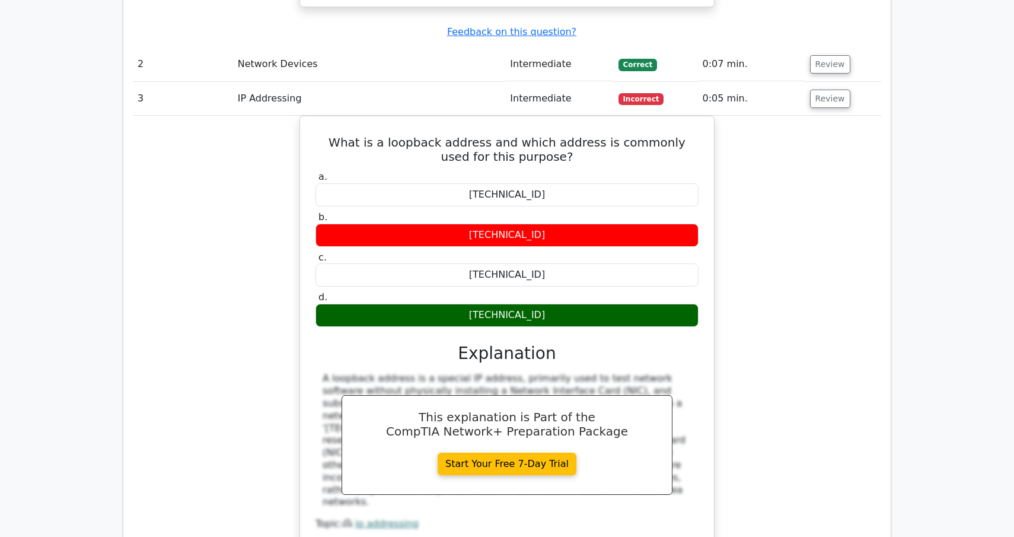
scroll to position [1258, 0]
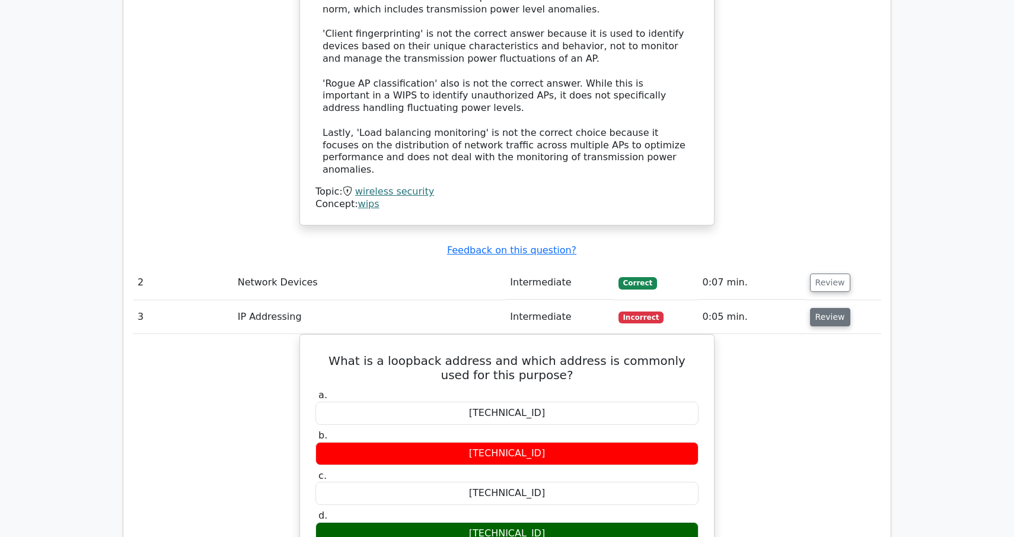
click at [832, 308] on button "Review" at bounding box center [830, 317] width 40 height 18
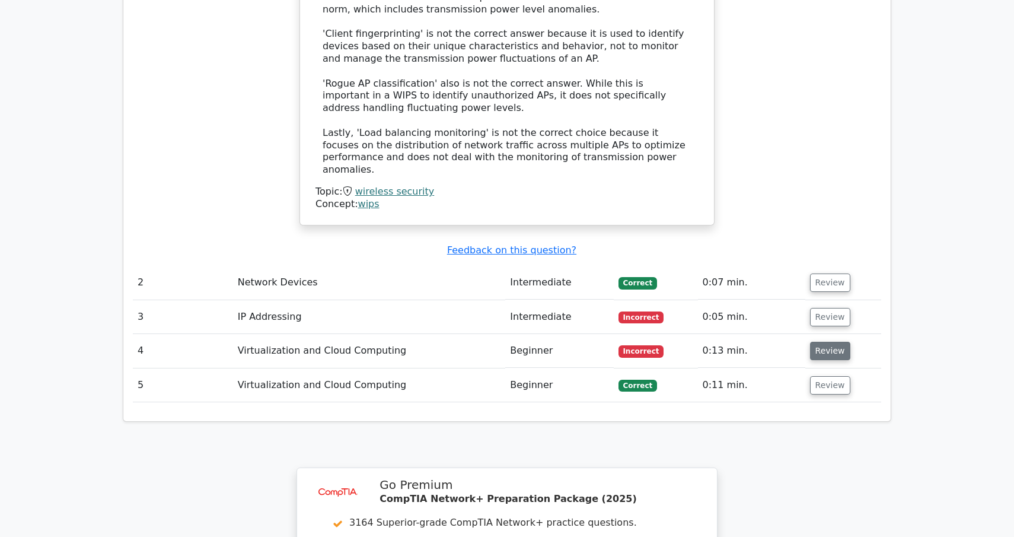
click at [825, 342] on button "Review" at bounding box center [830, 351] width 40 height 18
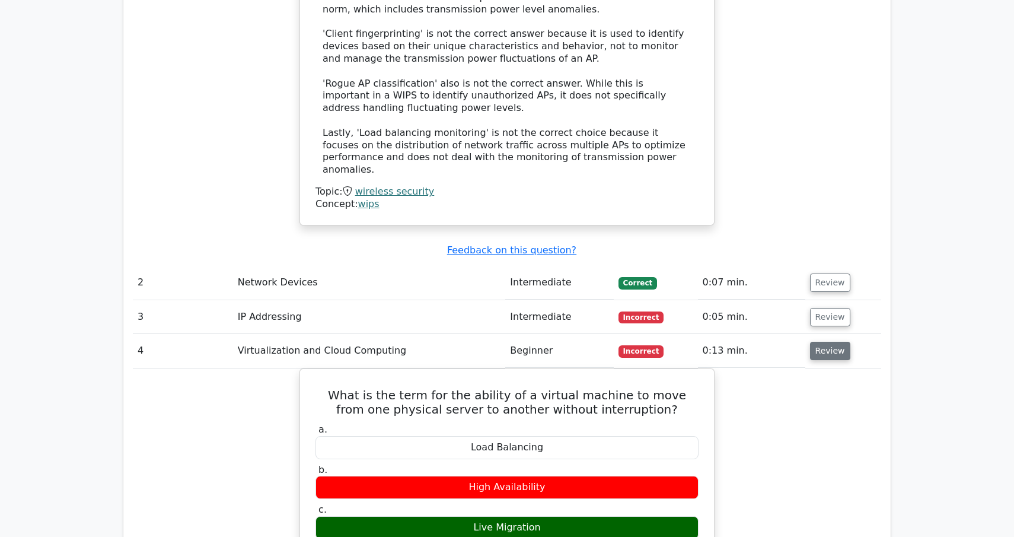
click at [825, 342] on button "Review" at bounding box center [830, 351] width 40 height 18
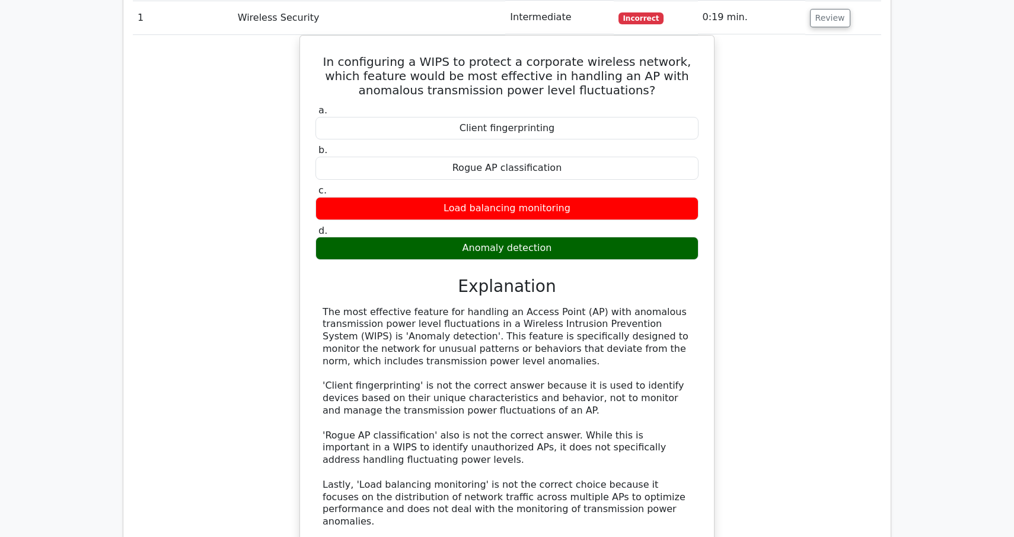
scroll to position [771, 0]
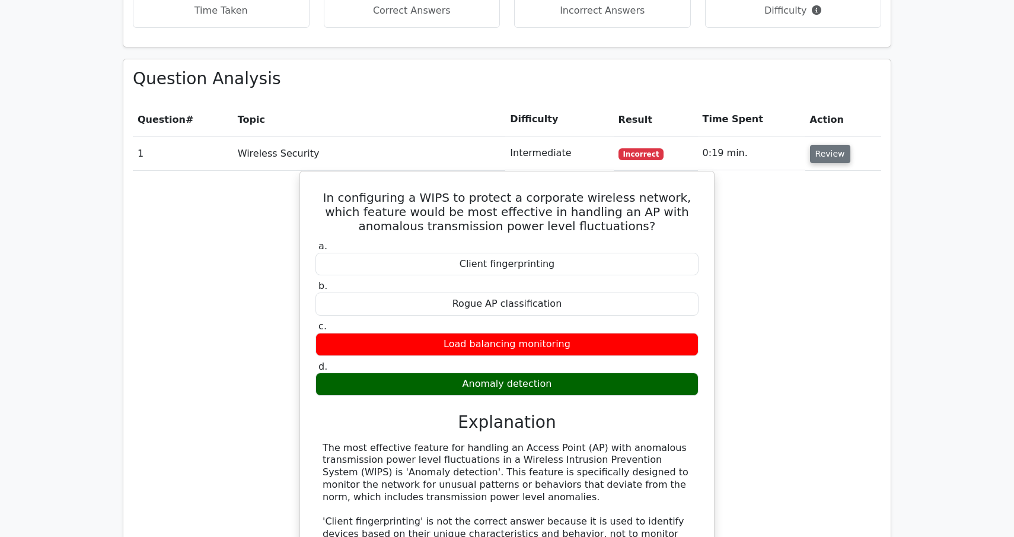
click at [820, 145] on button "Review" at bounding box center [830, 154] width 40 height 18
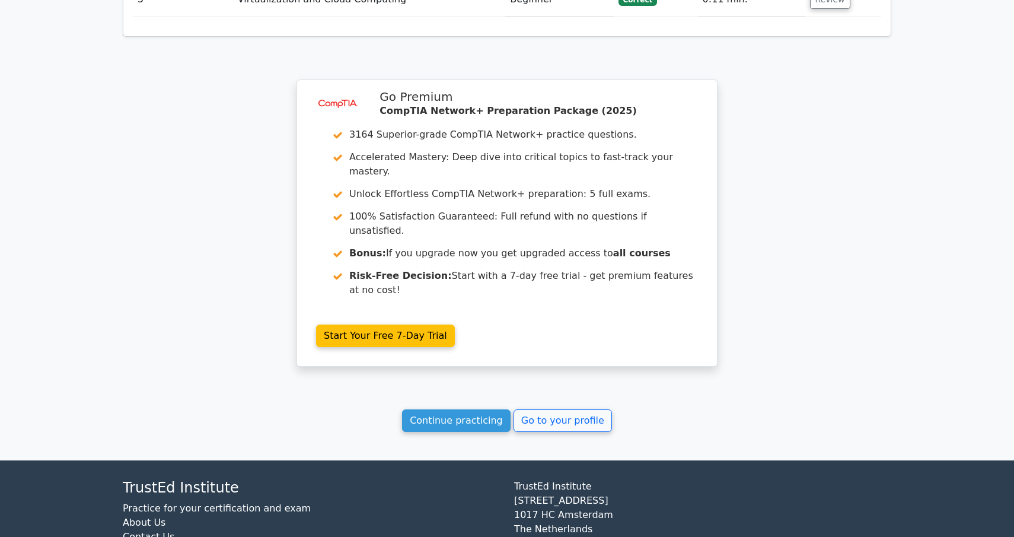
scroll to position [1063, 0]
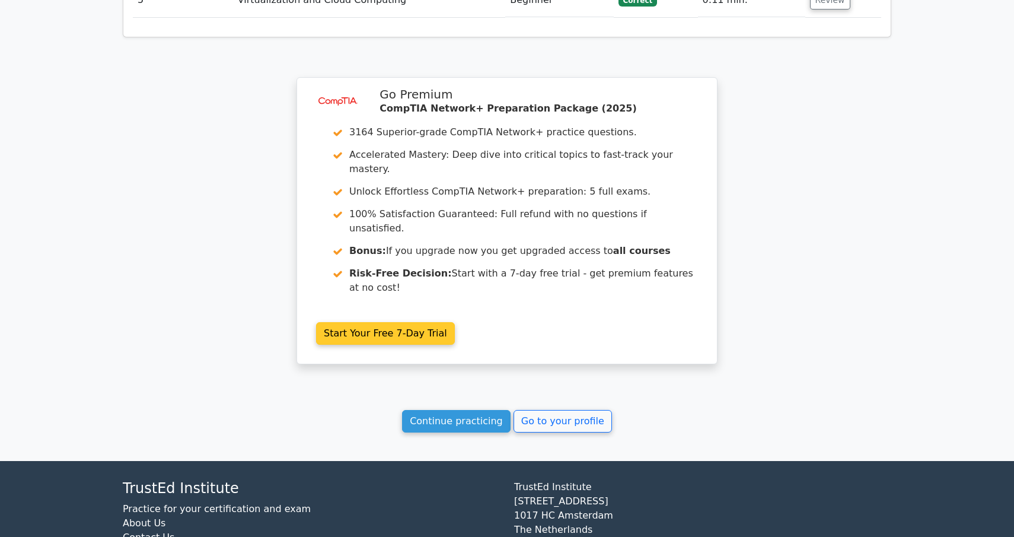
click at [434, 322] on link "Start Your Free 7-Day Trial" at bounding box center [385, 333] width 139 height 23
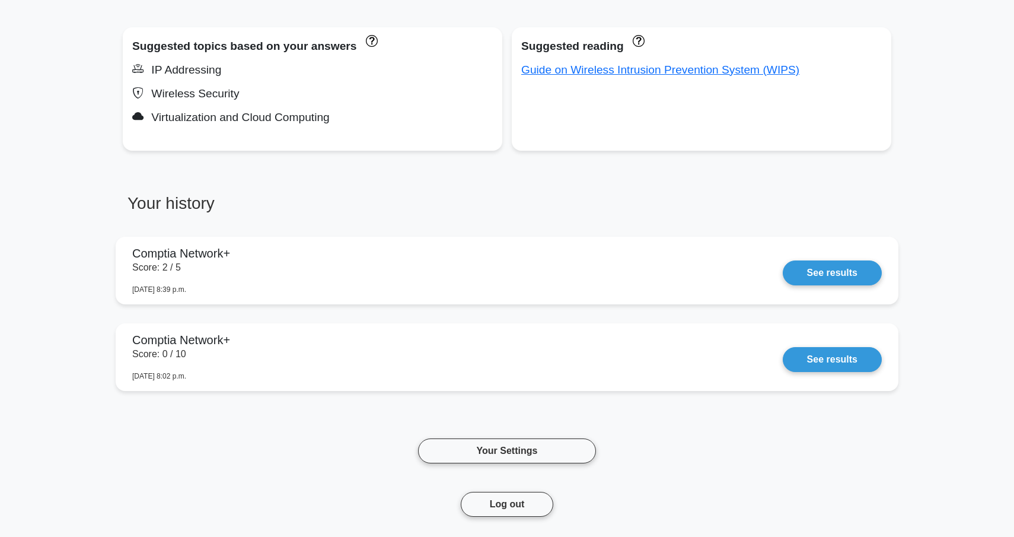
scroll to position [559, 0]
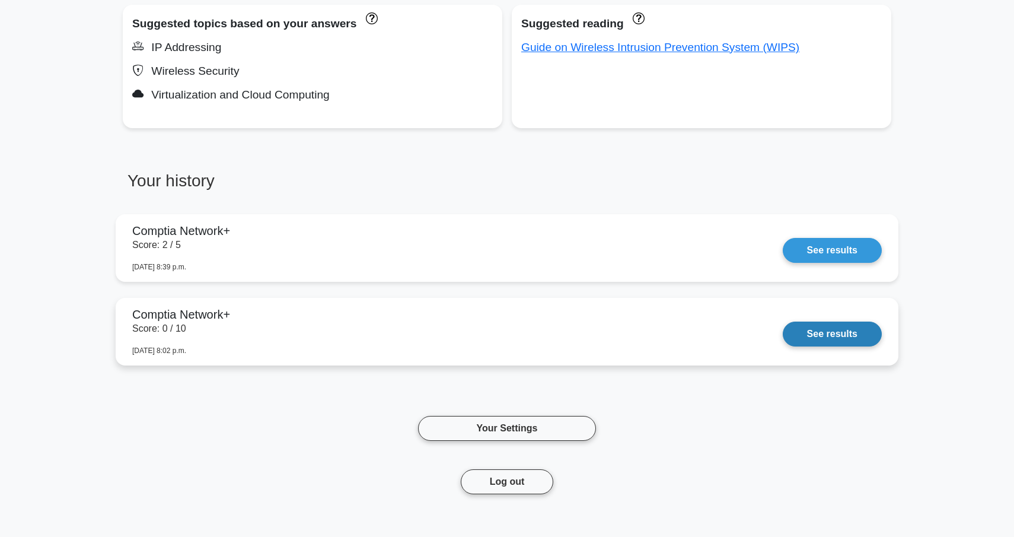
click at [871, 340] on link "See results" at bounding box center [832, 333] width 99 height 25
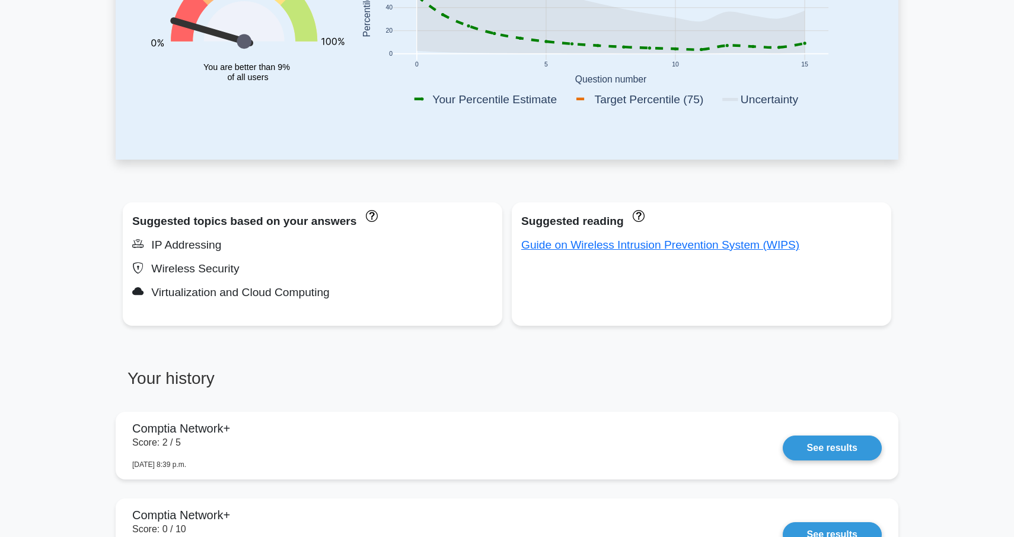
scroll to position [0, 0]
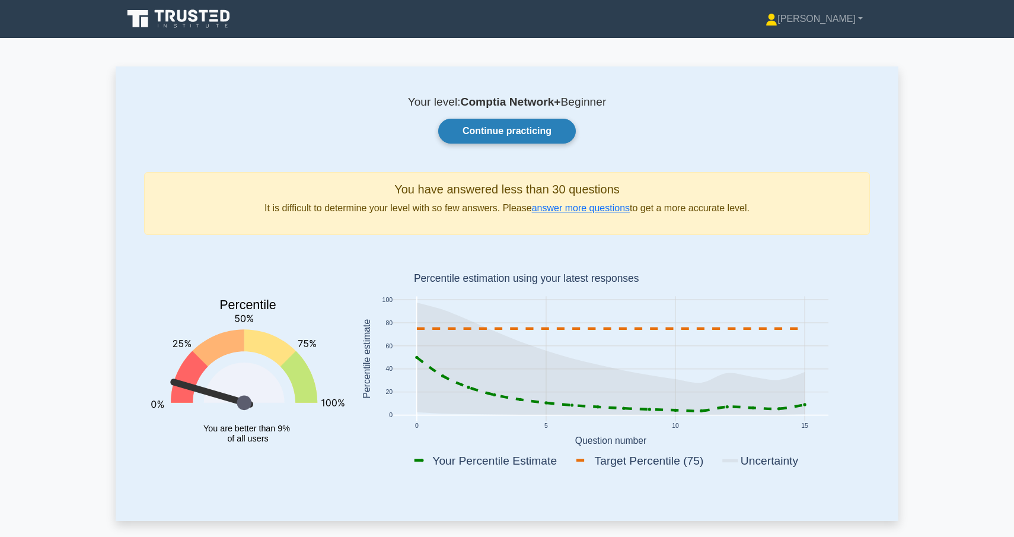
click at [492, 125] on link "Continue practicing" at bounding box center [507, 131] width 138 height 25
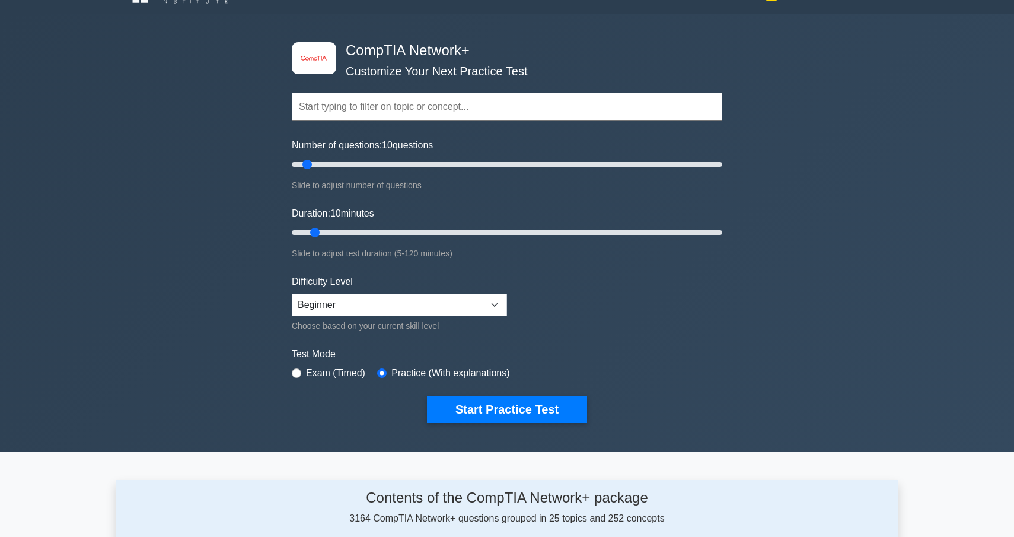
scroll to position [18, 0]
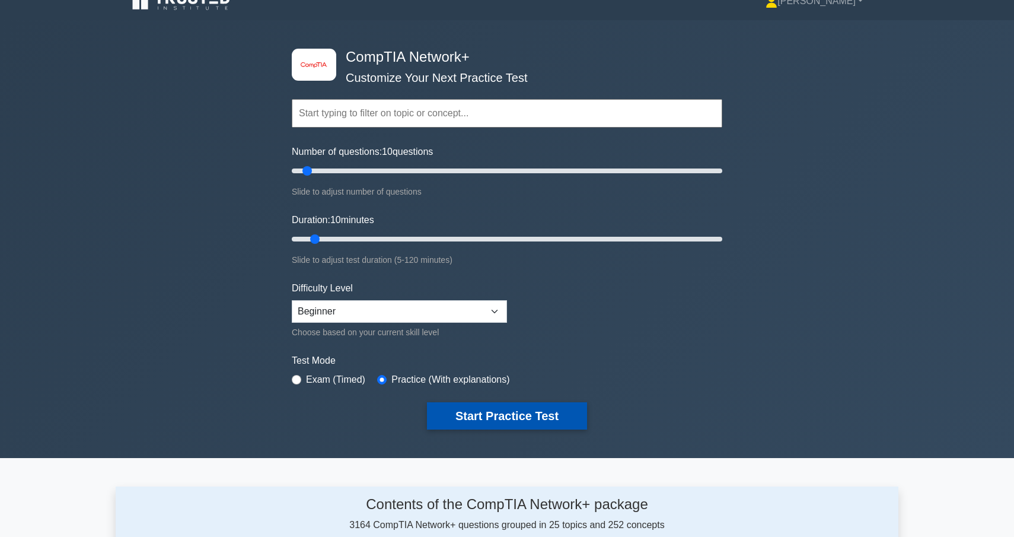
click at [436, 404] on button "Start Practice Test" at bounding box center [507, 415] width 160 height 27
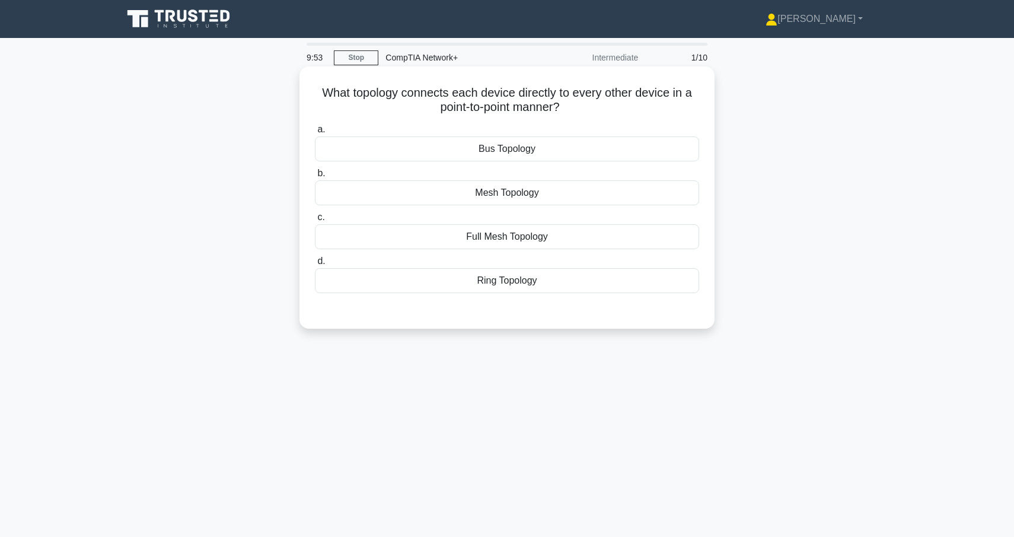
click at [511, 242] on div "Full Mesh Topology" at bounding box center [507, 236] width 384 height 25
click at [315, 221] on input "c. Full Mesh Topology" at bounding box center [315, 217] width 0 height 8
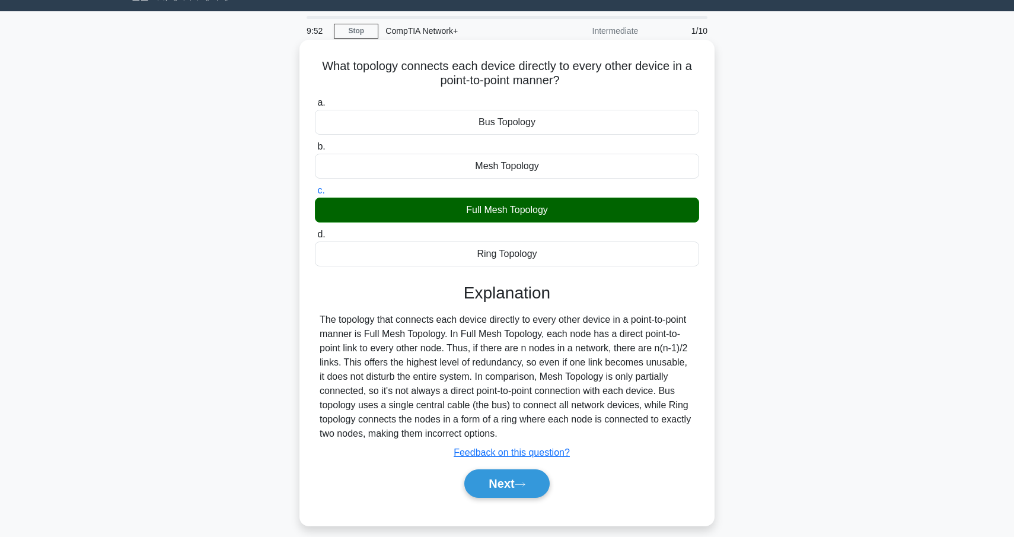
scroll to position [31, 0]
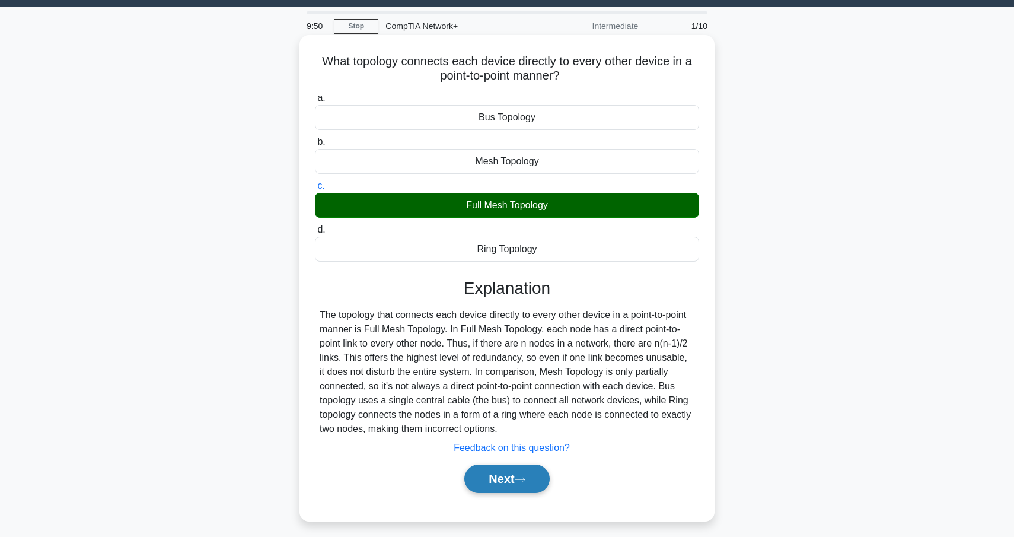
click at [517, 476] on button "Next" at bounding box center [506, 478] width 85 height 28
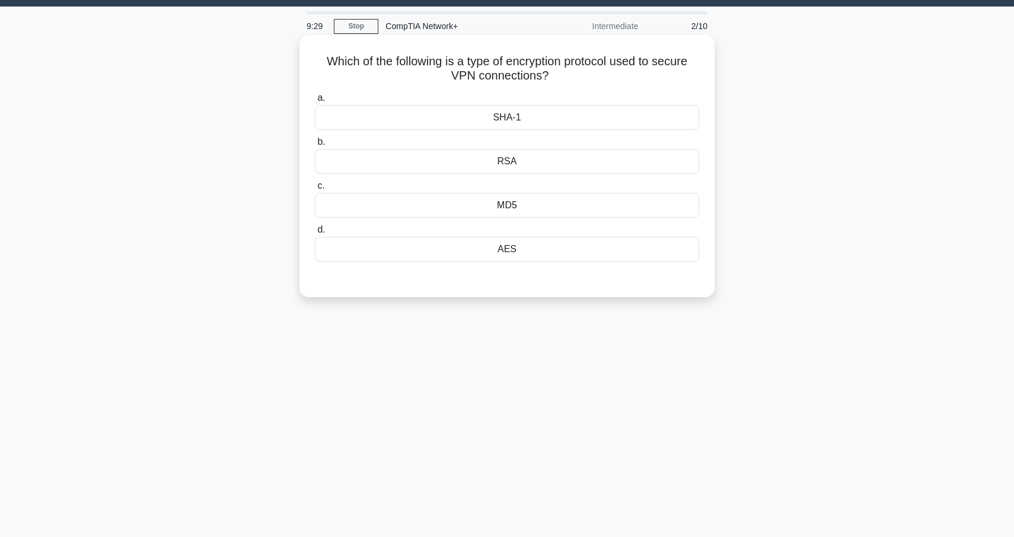
click at [511, 246] on div "AES" at bounding box center [507, 249] width 384 height 25
click at [315, 234] on input "d. AES" at bounding box center [315, 230] width 0 height 8
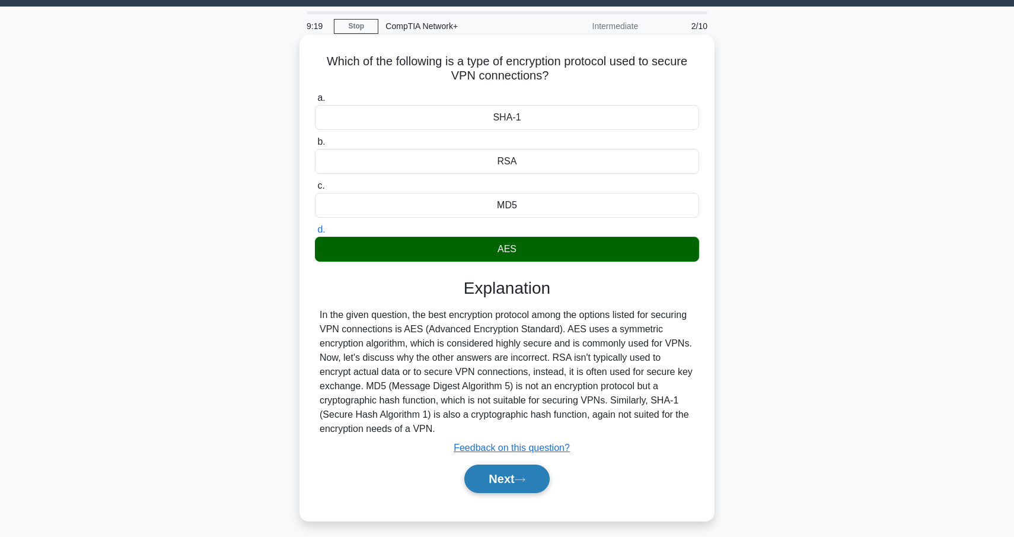
click at [525, 478] on icon at bounding box center [520, 479] width 11 height 7
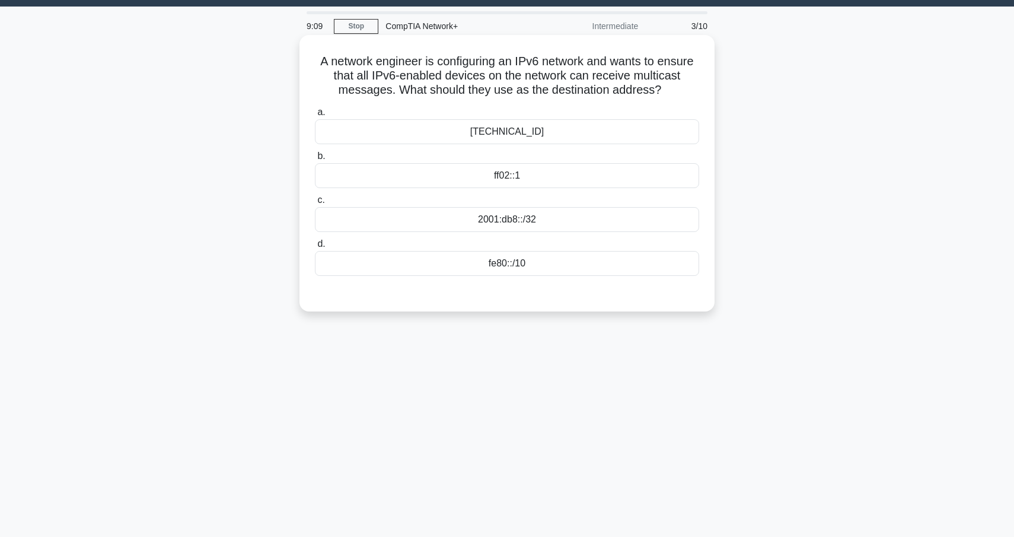
click at [524, 265] on div "fe80::/10" at bounding box center [507, 263] width 384 height 25
click at [315, 248] on input "d. fe80::/10" at bounding box center [315, 244] width 0 height 8
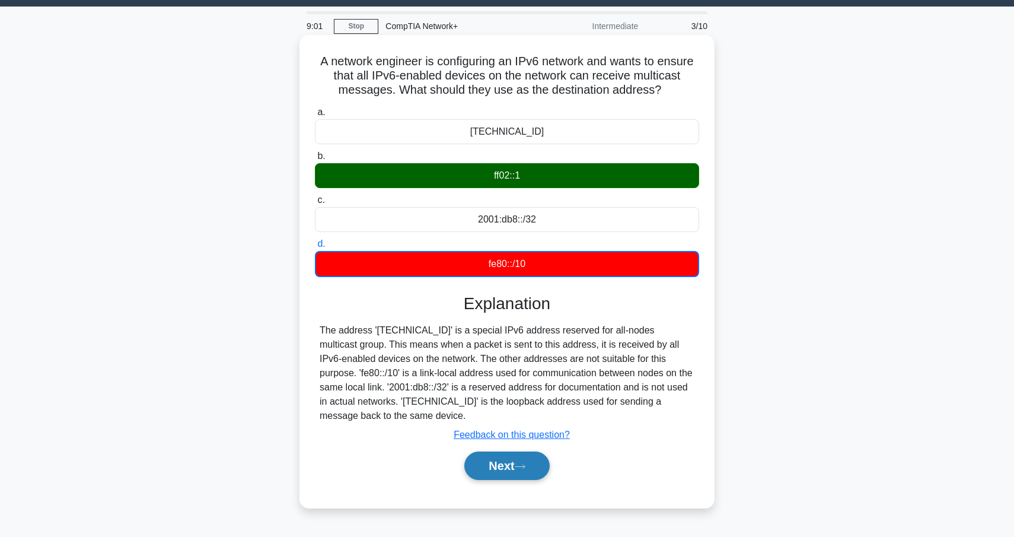
click at [518, 459] on button "Next" at bounding box center [506, 465] width 85 height 28
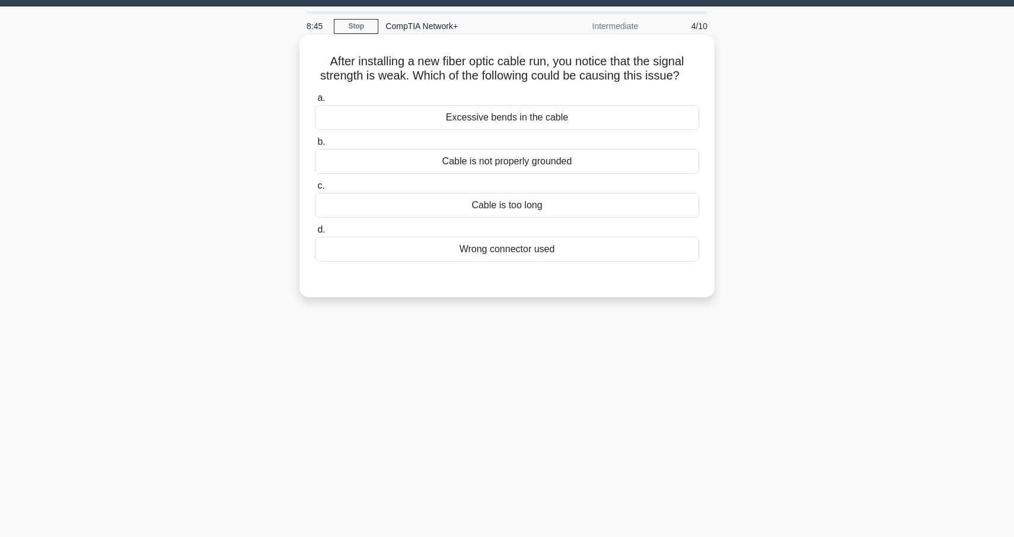
click at [506, 211] on div "Cable is too long" at bounding box center [507, 205] width 384 height 25
click at [315, 190] on input "c. Cable is too long" at bounding box center [315, 186] width 0 height 8
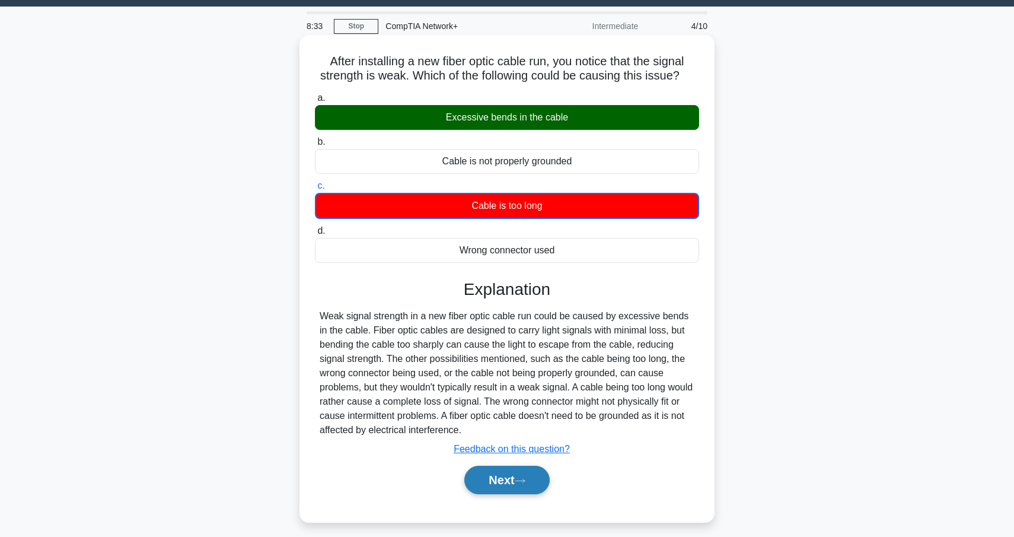
click at [496, 487] on button "Next" at bounding box center [506, 480] width 85 height 28
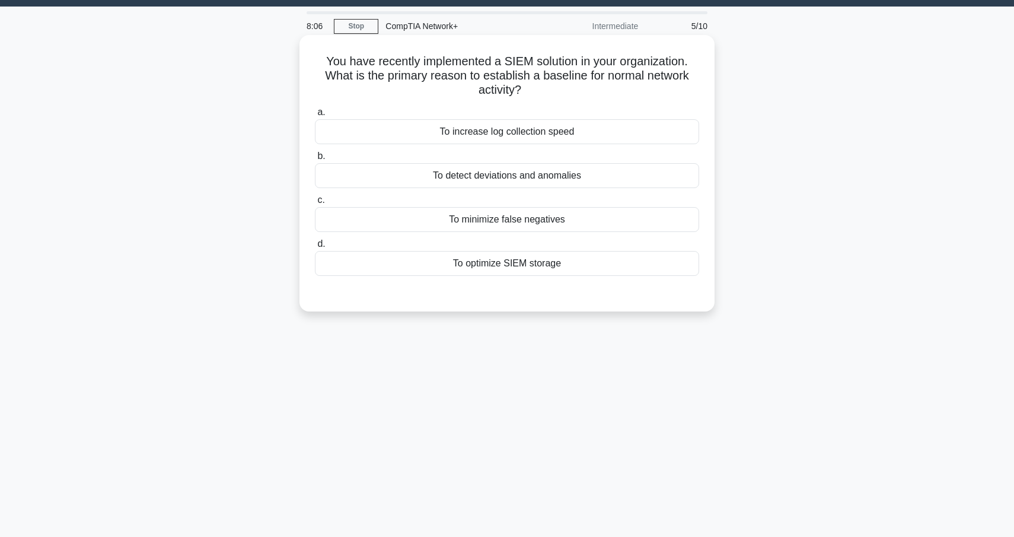
click at [464, 179] on div "To detect deviations and anomalies" at bounding box center [507, 175] width 384 height 25
click at [315, 160] on input "b. To detect deviations and anomalies" at bounding box center [315, 156] width 0 height 8
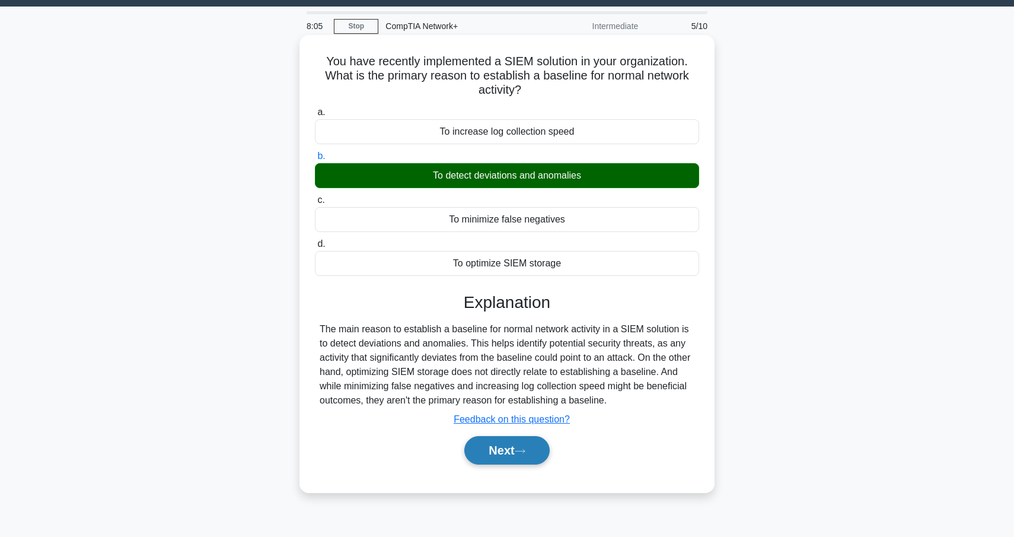
click at [533, 446] on button "Next" at bounding box center [506, 450] width 85 height 28
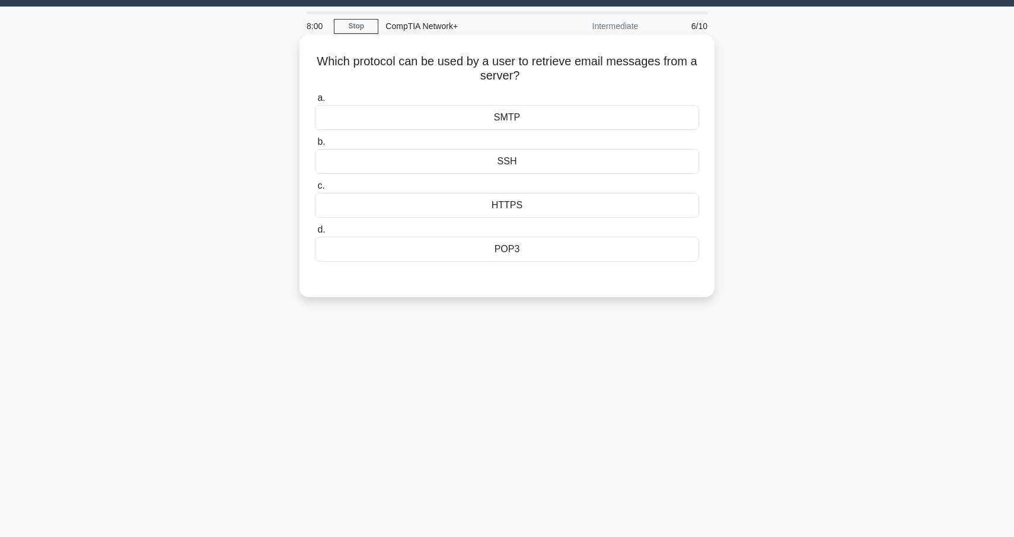
click at [521, 247] on div "POP3" at bounding box center [507, 249] width 384 height 25
click at [315, 234] on input "d. POP3" at bounding box center [315, 230] width 0 height 8
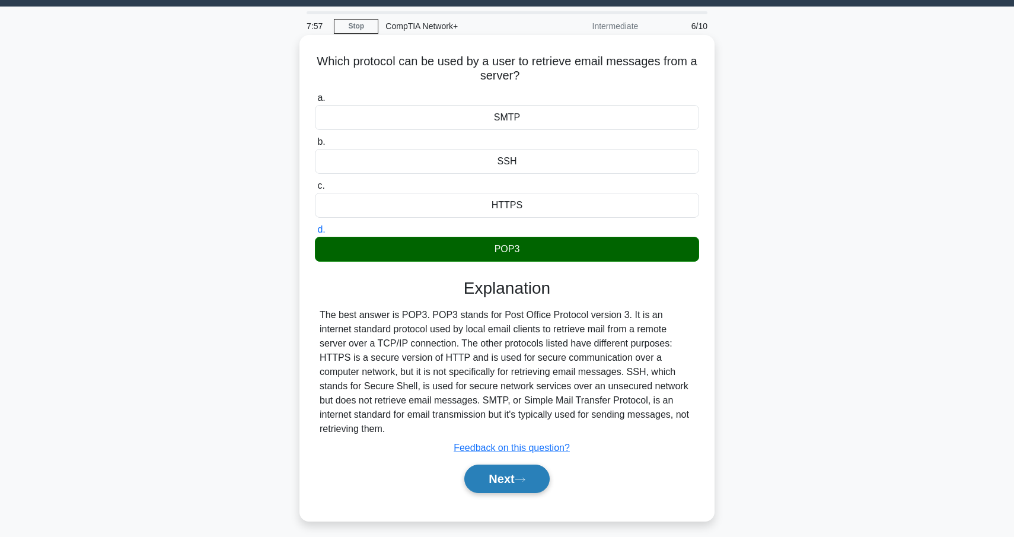
click at [517, 469] on button "Next" at bounding box center [506, 478] width 85 height 28
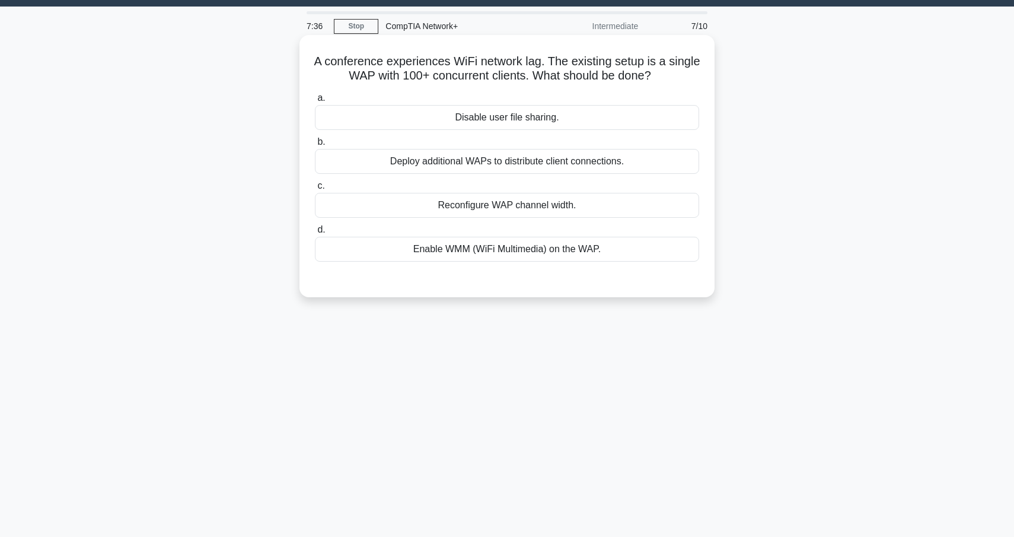
click at [518, 162] on div "Deploy additional WAPs to distribute client connections." at bounding box center [507, 161] width 384 height 25
click at [315, 146] on input "b. Deploy additional WAPs to distribute client connections." at bounding box center [315, 142] width 0 height 8
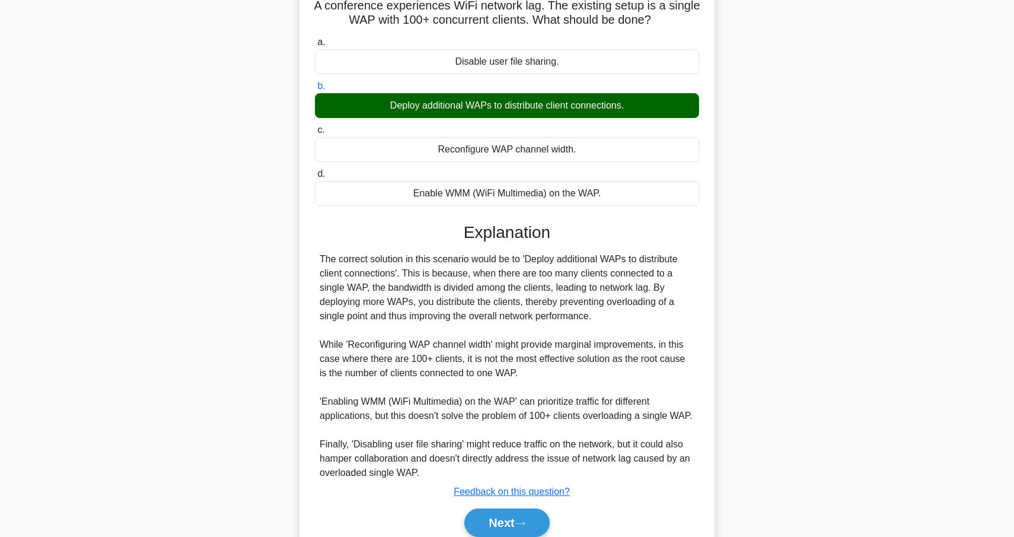
scroll to position [91, 0]
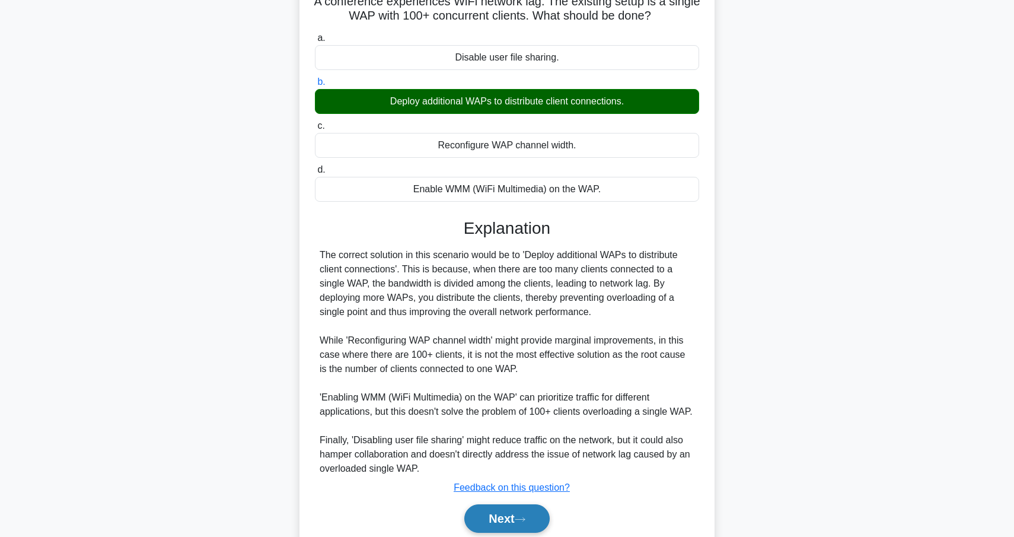
click at [521, 518] on icon at bounding box center [520, 519] width 11 height 7
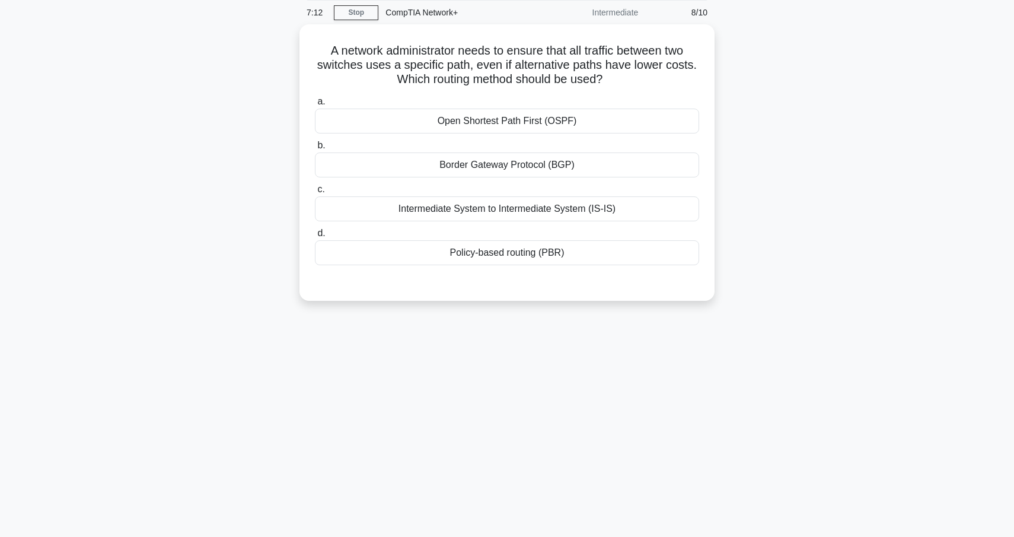
scroll to position [40, 0]
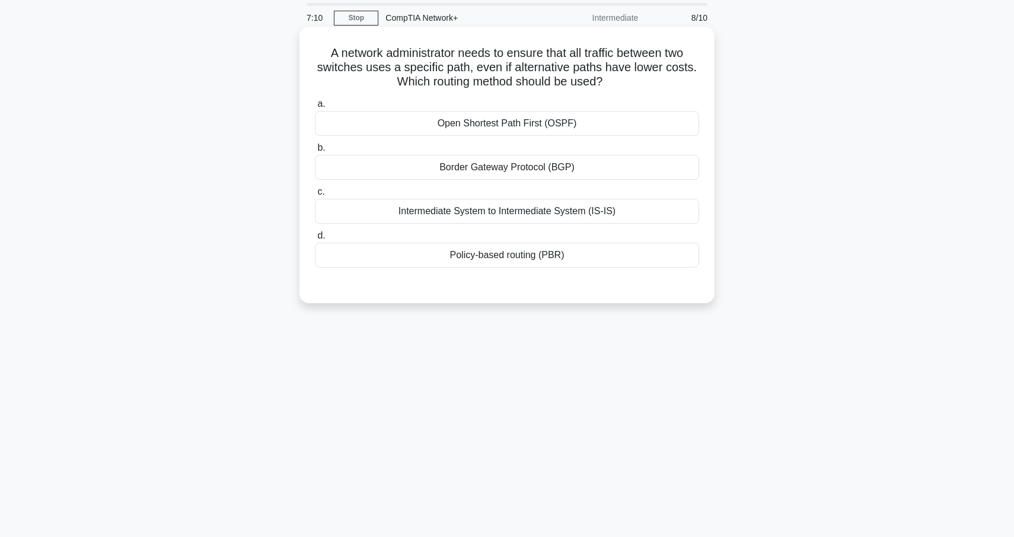
click at [354, 259] on div "Policy-based routing (PBR)" at bounding box center [507, 255] width 384 height 25
click at [315, 240] on input "d. Policy-based routing (PBR)" at bounding box center [315, 236] width 0 height 8
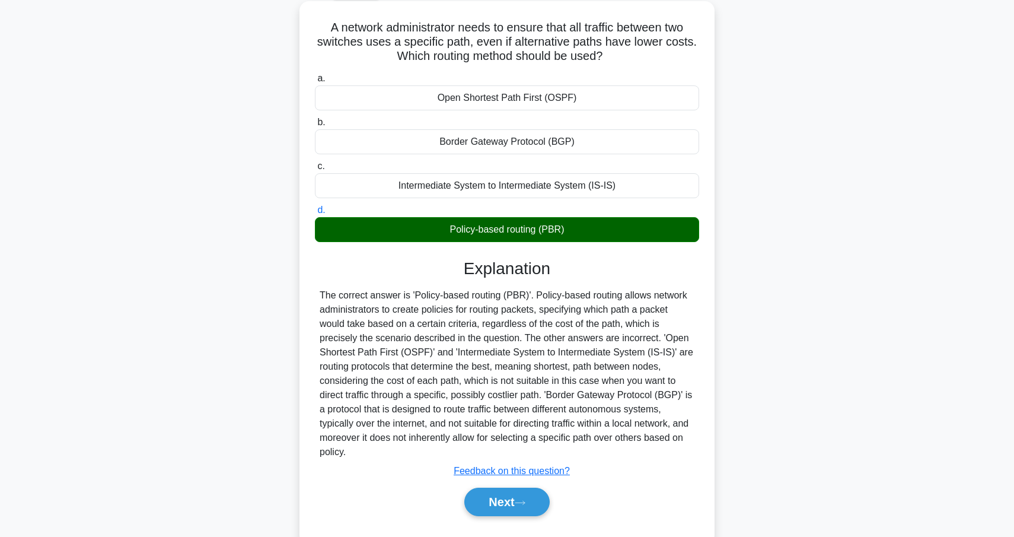
scroll to position [68, 0]
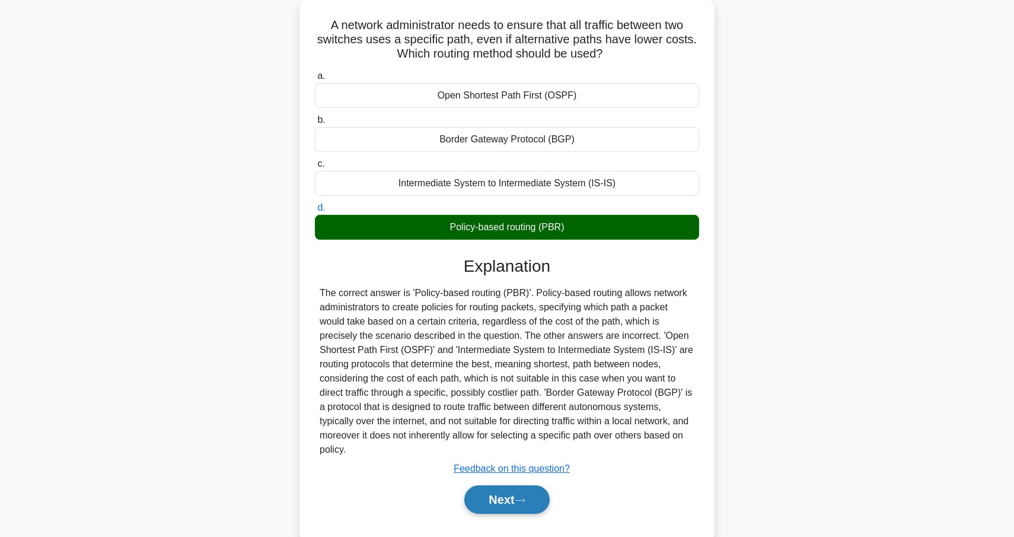
click at [508, 505] on button "Next" at bounding box center [506, 499] width 85 height 28
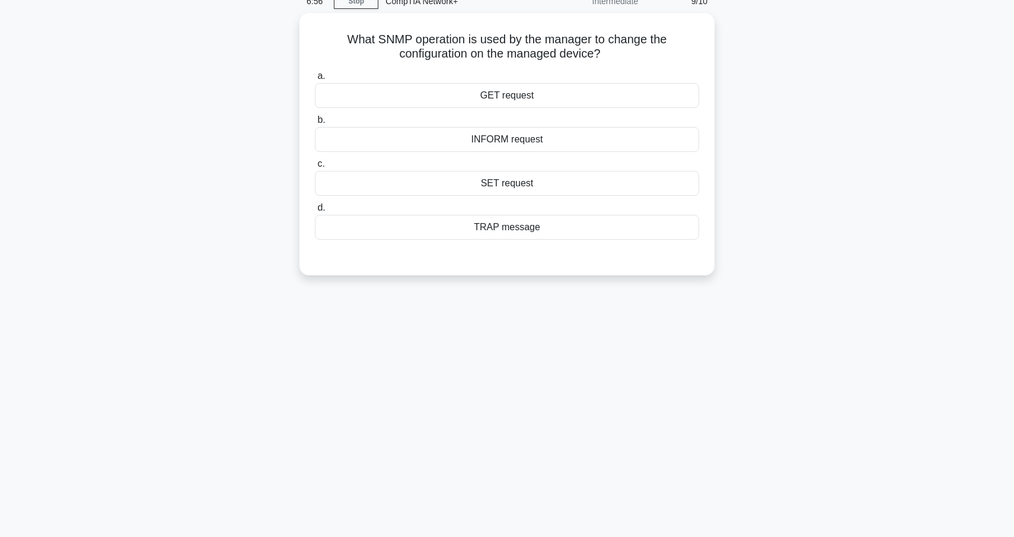
scroll to position [55, 0]
click at [521, 186] on div "SET request" at bounding box center [507, 182] width 384 height 25
click at [315, 167] on input "c. SET request" at bounding box center [315, 163] width 0 height 8
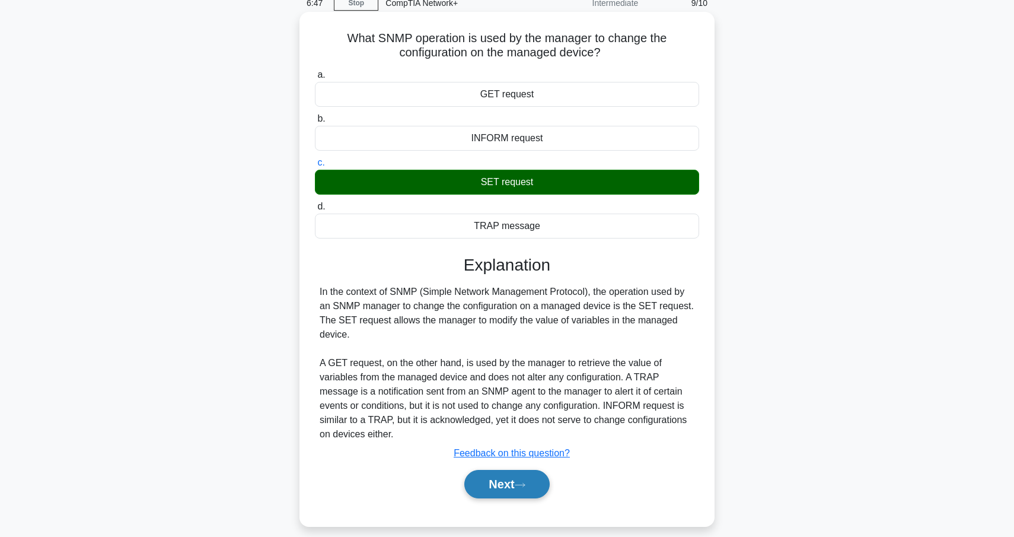
click at [504, 482] on button "Next" at bounding box center [506, 484] width 85 height 28
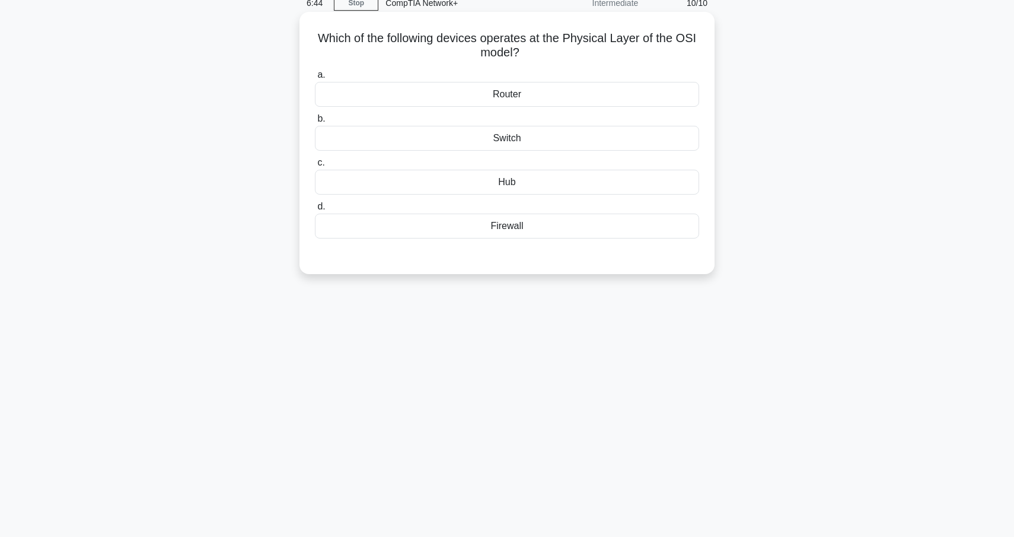
click at [536, 186] on div "Hub" at bounding box center [507, 182] width 384 height 25
click at [315, 167] on input "c. Hub" at bounding box center [315, 163] width 0 height 8
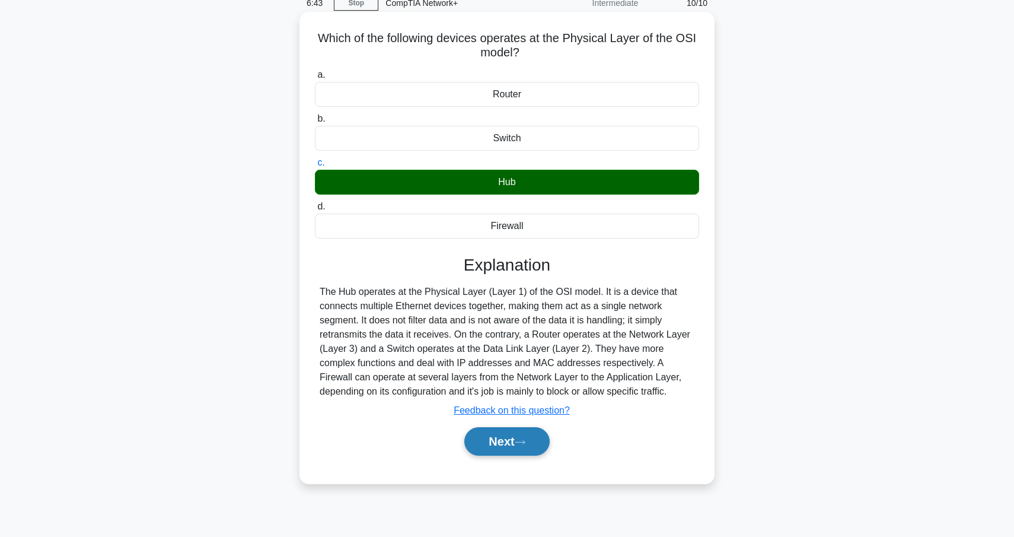
click at [517, 436] on button "Next" at bounding box center [506, 441] width 85 height 28
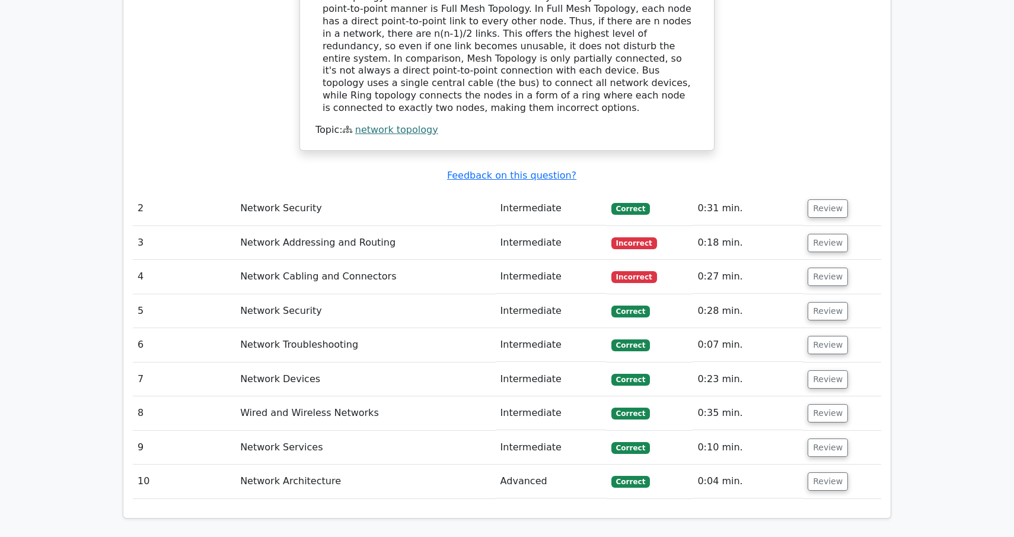
scroll to position [1280, 0]
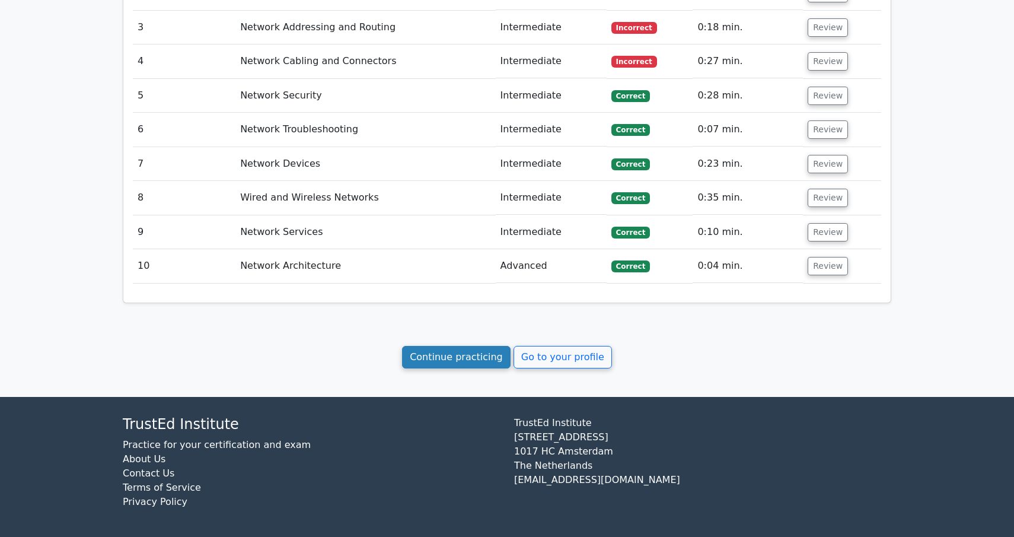
click at [454, 359] on link "Continue practicing" at bounding box center [456, 357] width 109 height 23
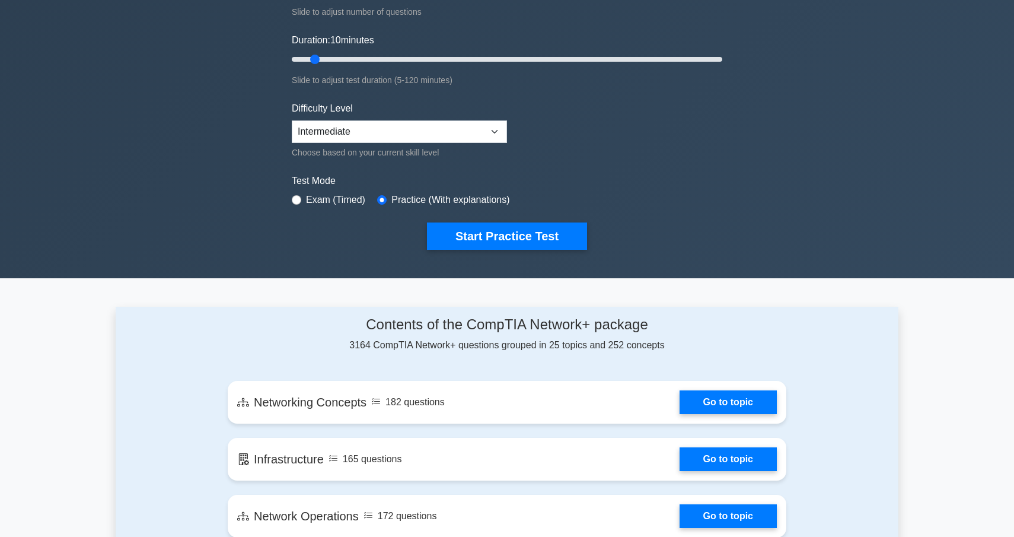
scroll to position [197, 0]
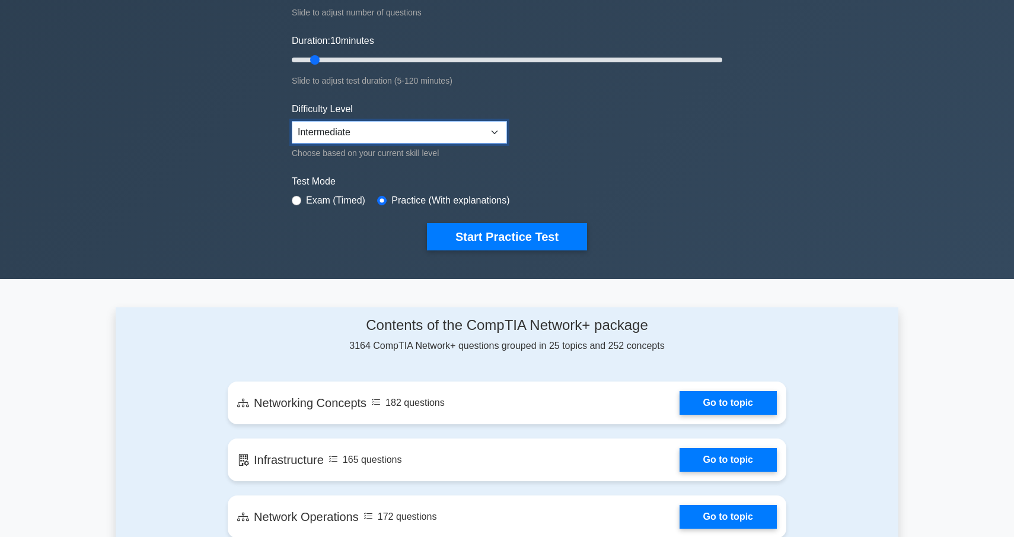
click at [455, 136] on select "Beginner Intermediate Expert" at bounding box center [399, 132] width 215 height 23
click at [450, 130] on select "Beginner Intermediate Expert" at bounding box center [399, 132] width 215 height 23
select select "intermediate"
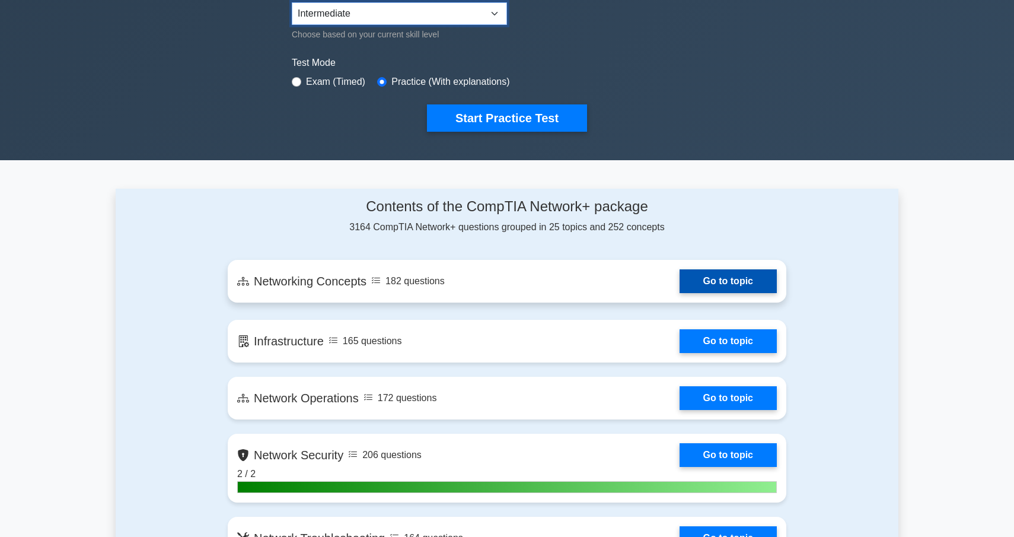
scroll to position [295, 0]
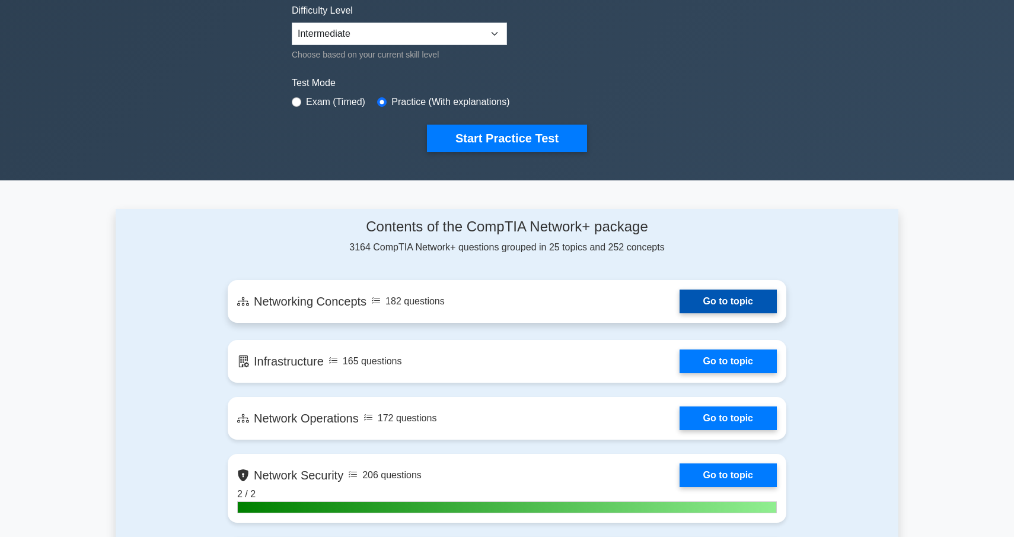
click at [726, 297] on link "Go to topic" at bounding box center [728, 301] width 97 height 24
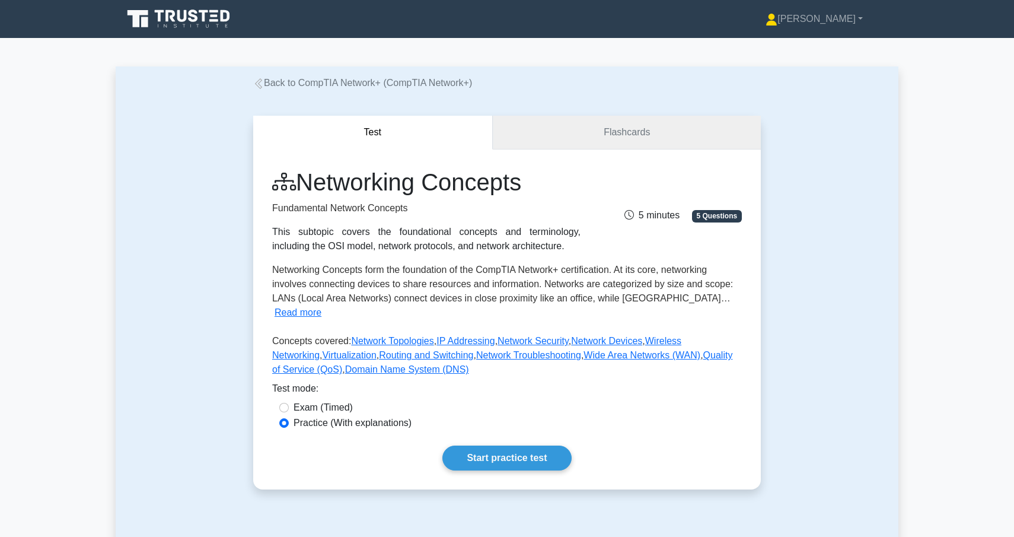
click at [515, 139] on link "Flashcards" at bounding box center [627, 133] width 268 height 34
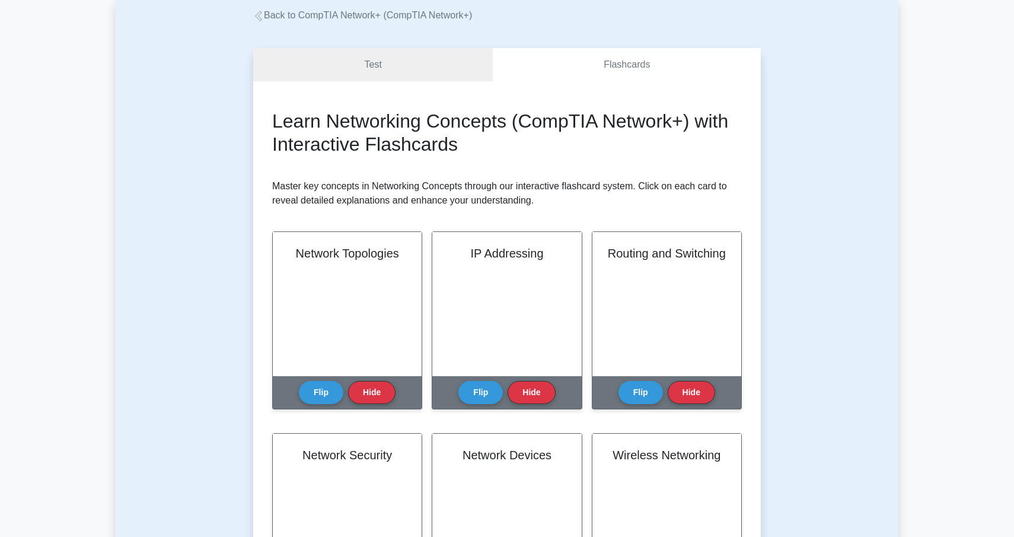
scroll to position [78, 0]
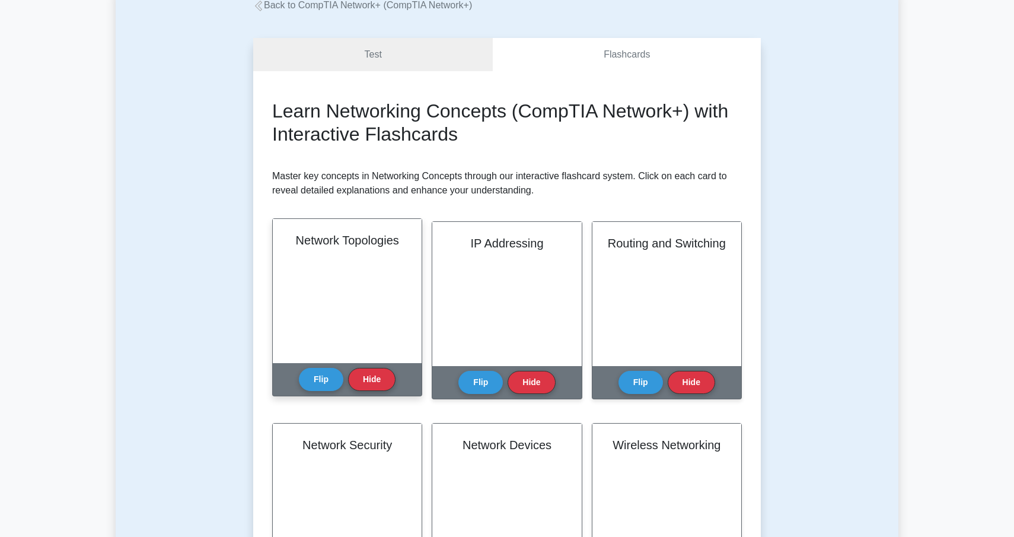
click at [360, 297] on div "Network Topologies" at bounding box center [347, 291] width 149 height 144
click at [318, 387] on button "Flip" at bounding box center [321, 378] width 44 height 23
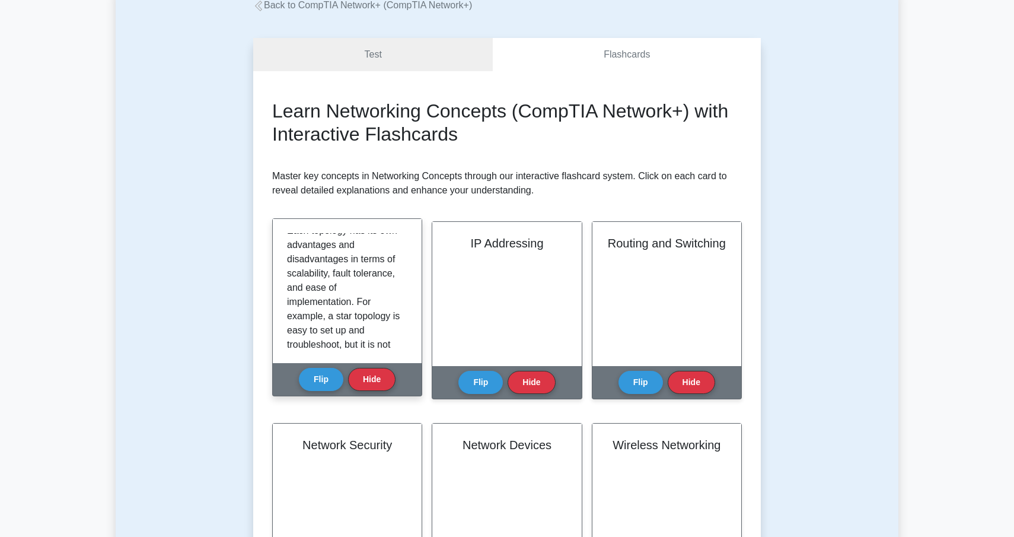
scroll to position [222, 0]
click at [330, 378] on button "Flip" at bounding box center [321, 378] width 44 height 23
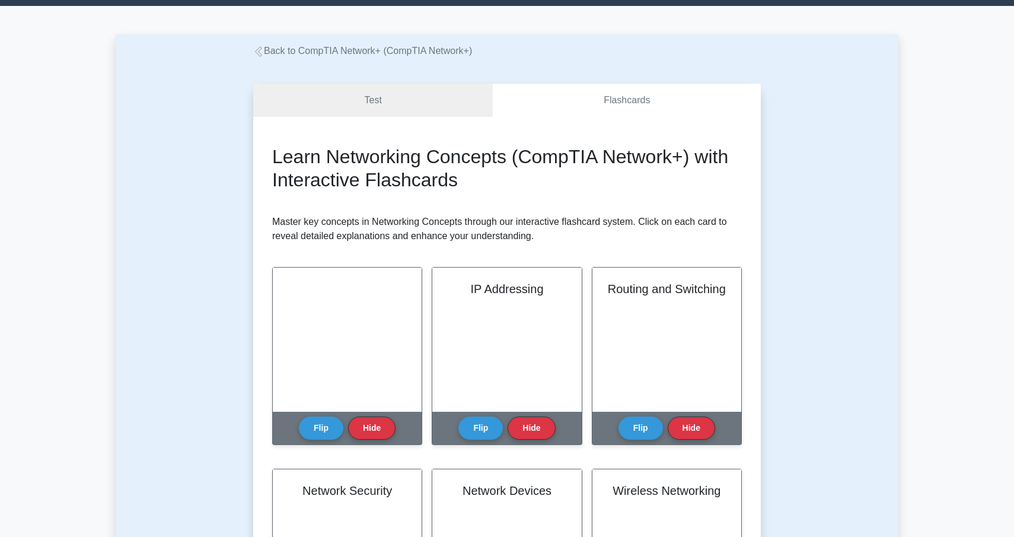
scroll to position [31, 0]
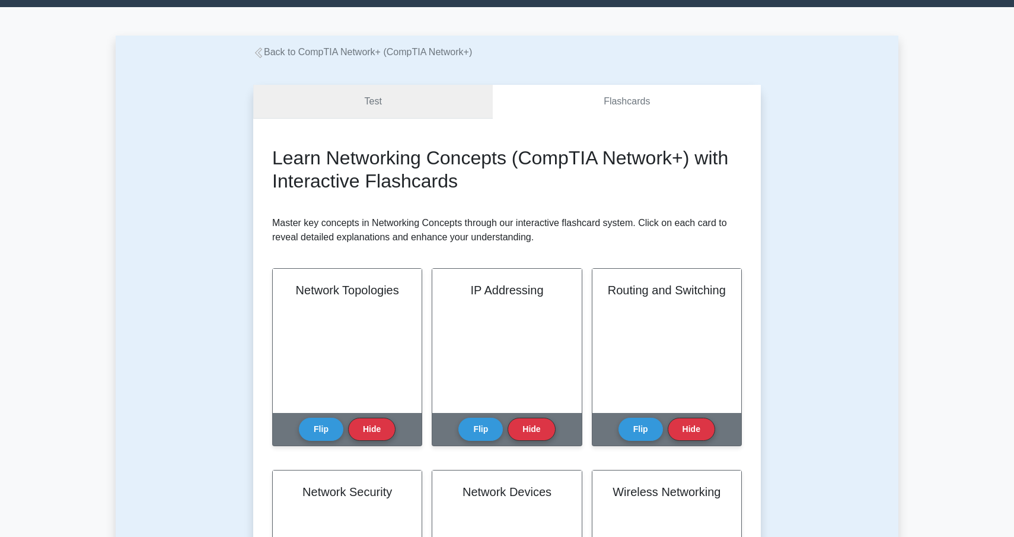
click at [380, 111] on link "Test" at bounding box center [373, 102] width 240 height 34
